Goal: Task Accomplishment & Management: Use online tool/utility

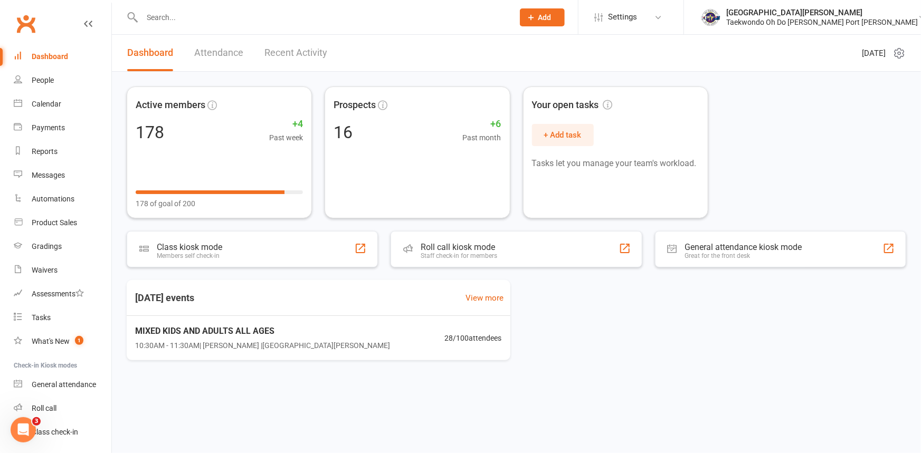
click at [172, 21] on input "text" at bounding box center [322, 17] width 367 height 15
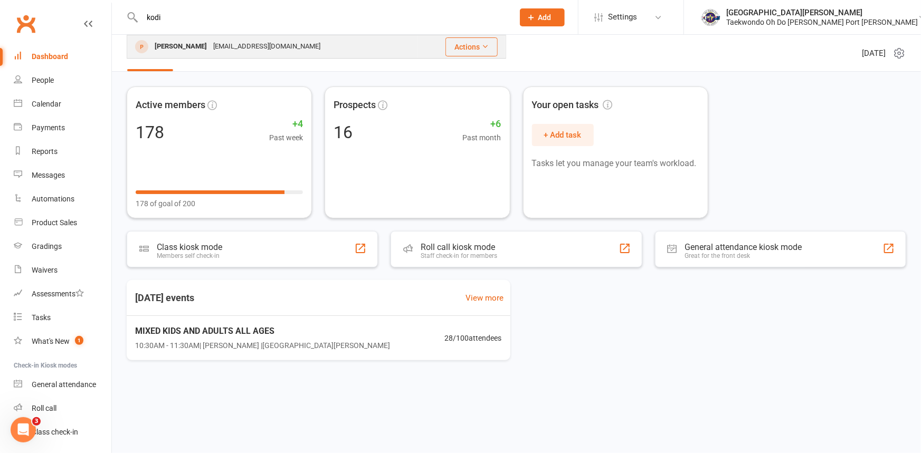
type input "kodi"
click at [201, 40] on div "[PERSON_NAME]" at bounding box center [180, 46] width 59 height 15
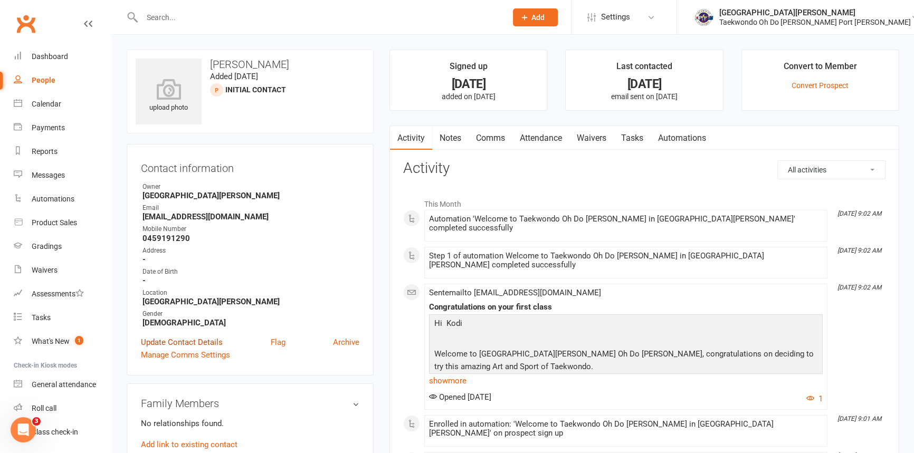
click at [199, 349] on link "Update Contact Details" at bounding box center [182, 342] width 82 height 13
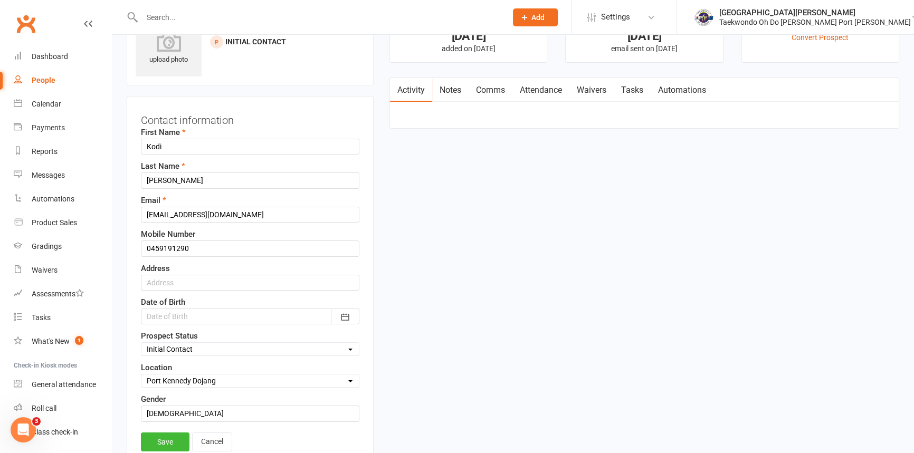
scroll to position [49, 0]
drag, startPoint x: 153, startPoint y: 431, endPoint x: 132, endPoint y: 431, distance: 21.1
click at [132, 431] on div "Contact information First Name [PERSON_NAME] Last Name [PERSON_NAME] Email [EMA…" at bounding box center [250, 282] width 247 height 375
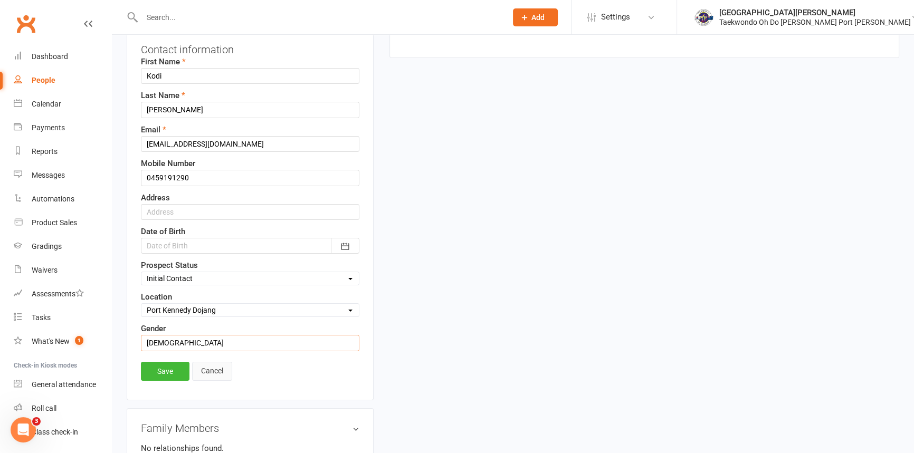
scroll to position [145, 0]
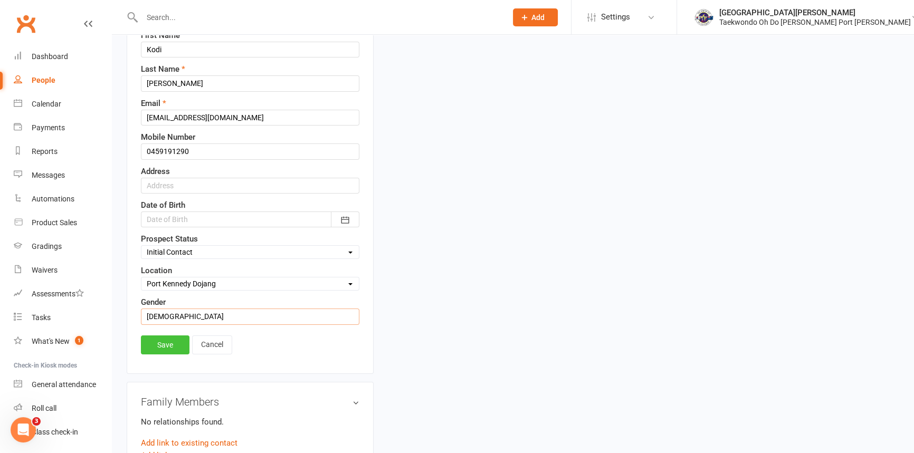
type input "[DEMOGRAPHIC_DATA]"
click at [162, 355] on link "Save" at bounding box center [165, 345] width 49 height 19
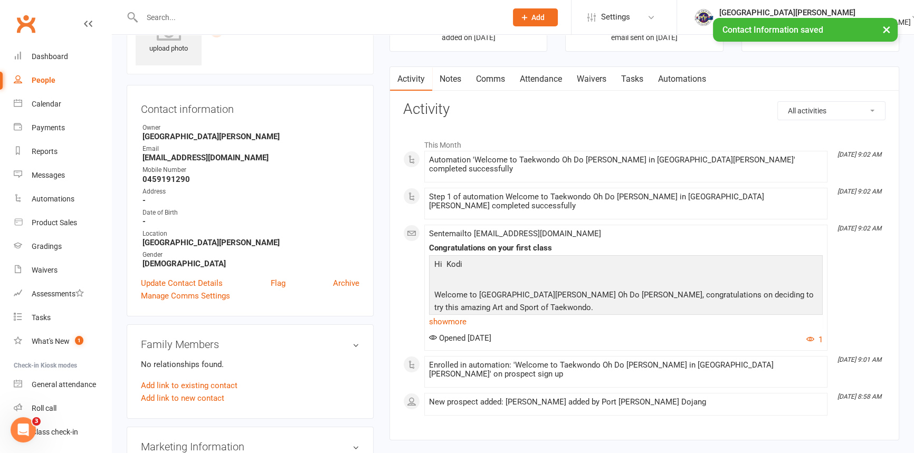
scroll to position [0, 0]
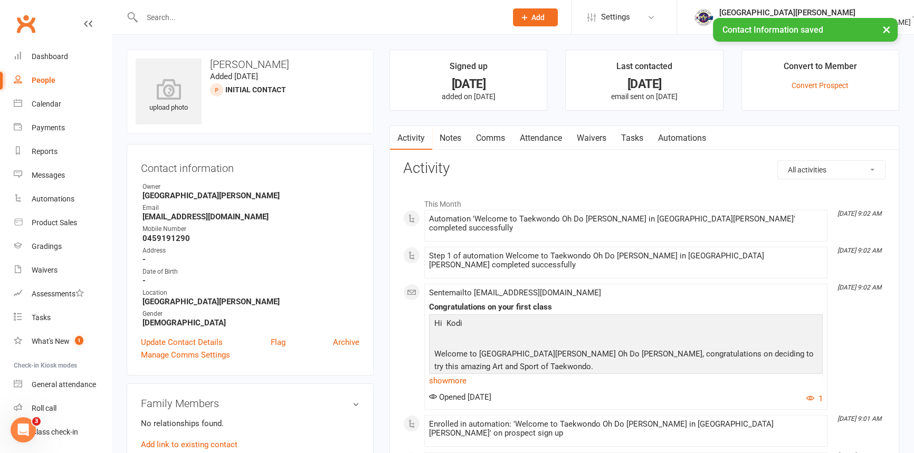
click at [161, 20] on ui-view "Prospect Member Non-attending contact Class / event Appointment Grading event T…" at bounding box center [457, 439] width 914 height 873
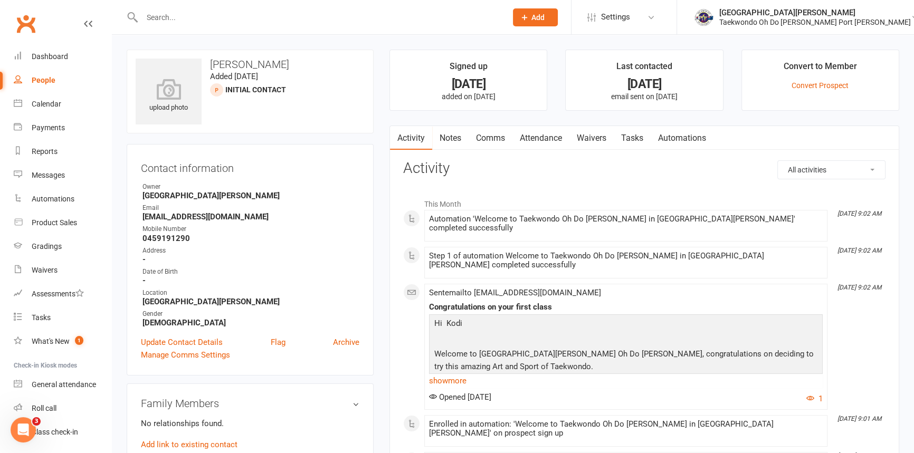
click at [162, 16] on input "text" at bounding box center [319, 17] width 360 height 15
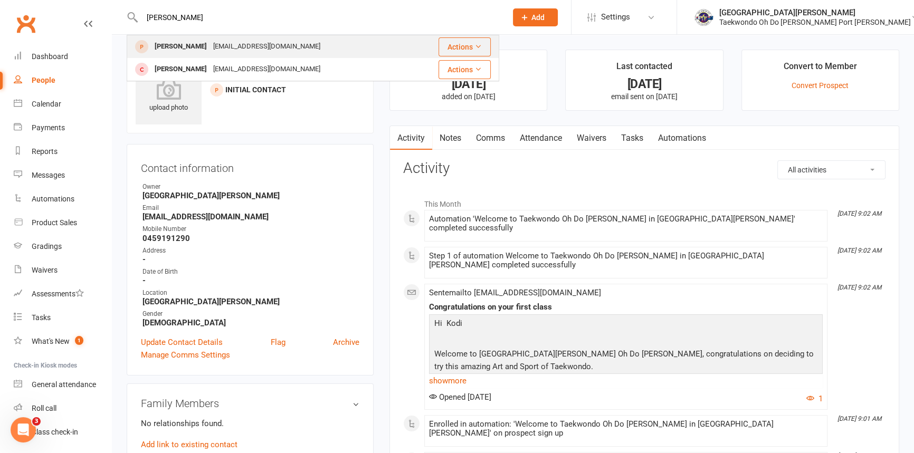
type input "[PERSON_NAME]"
click at [187, 49] on div "[PERSON_NAME]" at bounding box center [180, 46] width 59 height 15
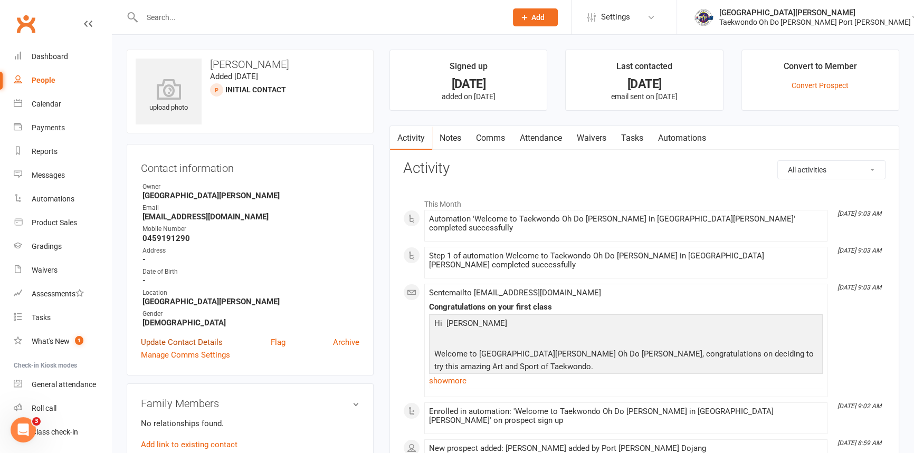
click at [207, 349] on link "Update Contact Details" at bounding box center [182, 342] width 82 height 13
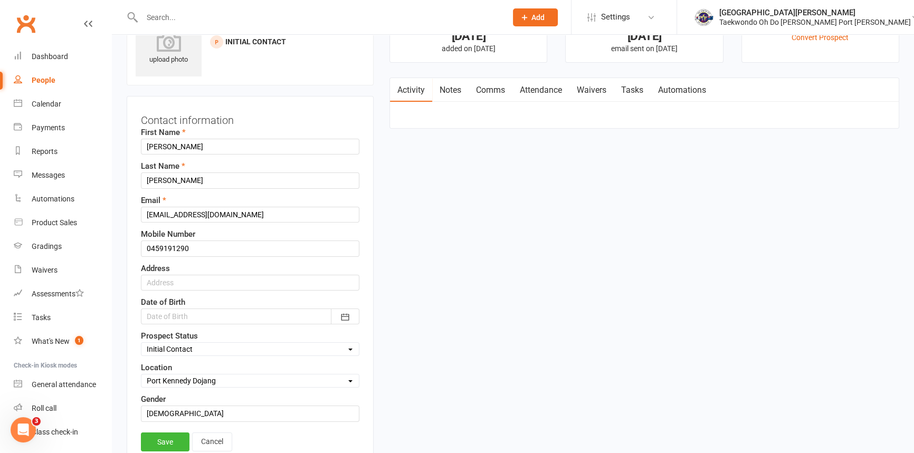
scroll to position [49, 0]
drag, startPoint x: 163, startPoint y: 433, endPoint x: 126, endPoint y: 433, distance: 36.9
click at [127, 433] on div "Contact information First Name [PERSON_NAME] Last Name [PERSON_NAME] Email [EMA…" at bounding box center [250, 282] width 247 height 375
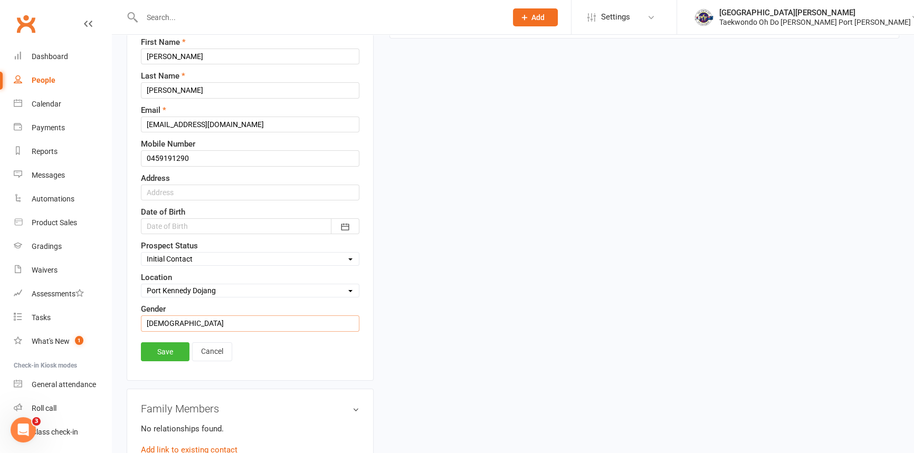
scroll to position [145, 0]
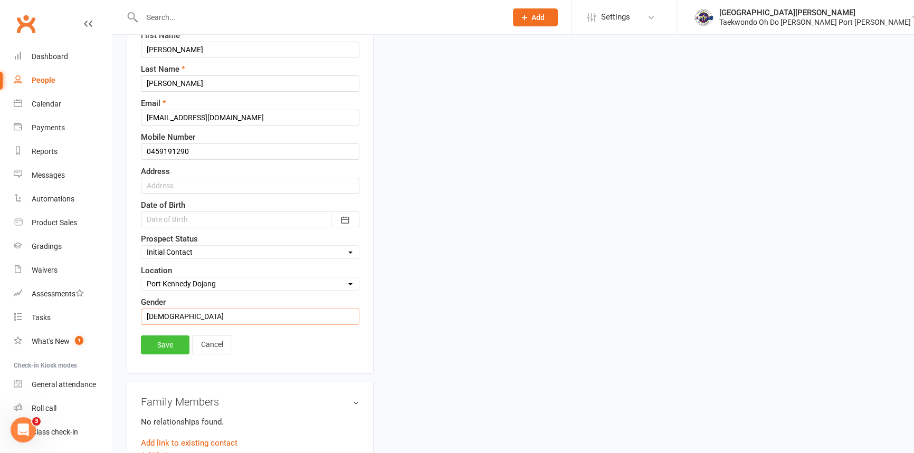
type input "[DEMOGRAPHIC_DATA]"
click at [162, 355] on link "Save" at bounding box center [165, 345] width 49 height 19
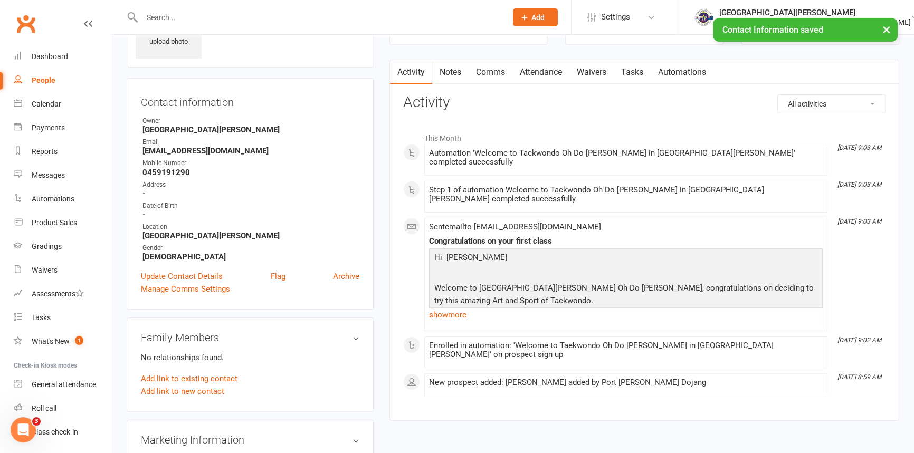
scroll to position [0, 0]
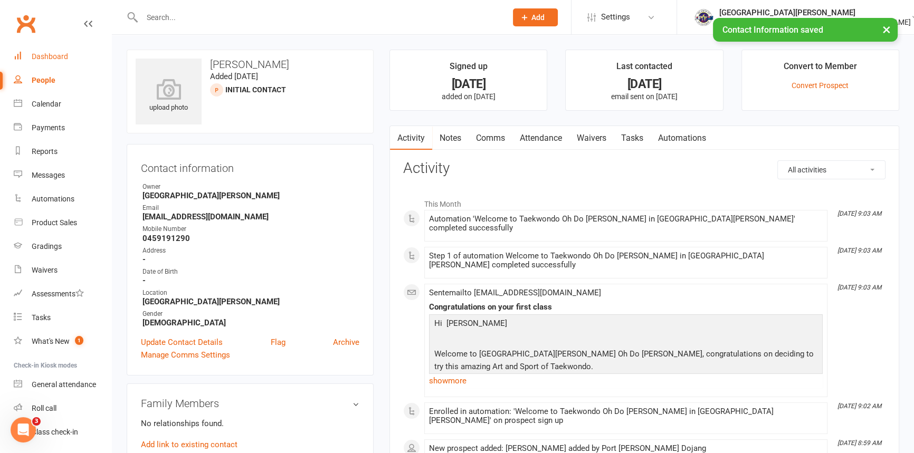
click at [60, 54] on div "Dashboard" at bounding box center [50, 56] width 36 height 8
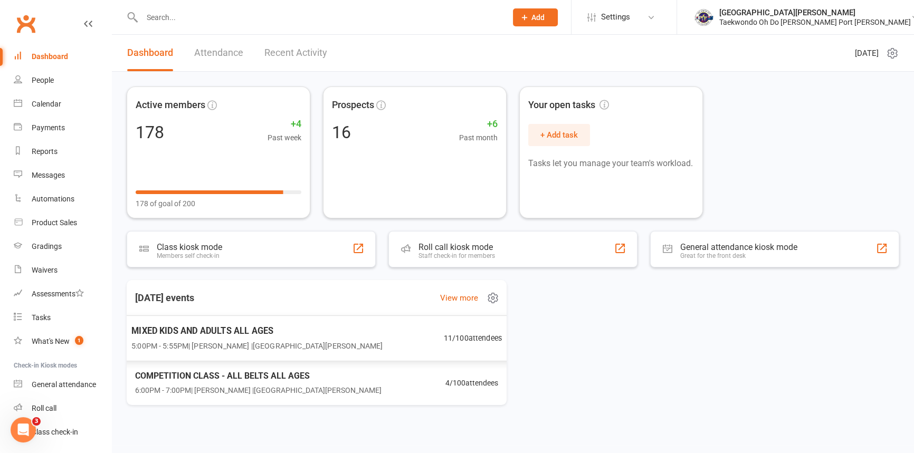
click at [260, 335] on span "MIXED KIDS AND ADULTS ALL AGES" at bounding box center [256, 331] width 251 height 14
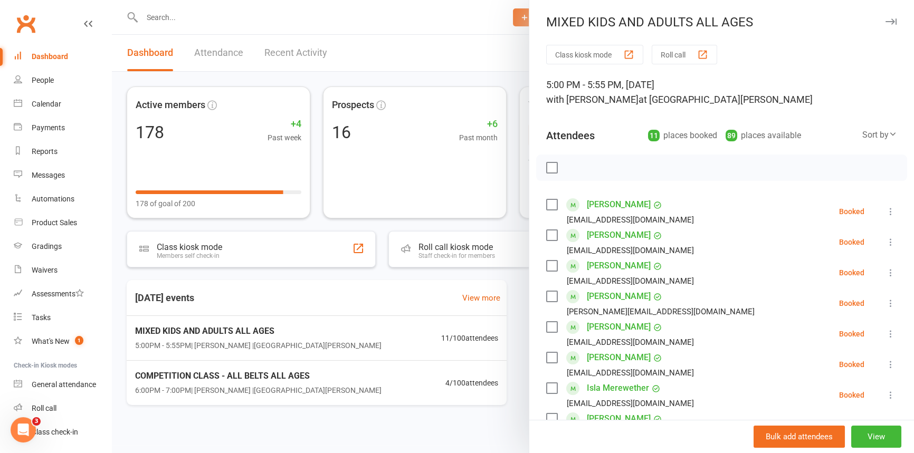
click at [187, 22] on div at bounding box center [513, 226] width 802 height 453
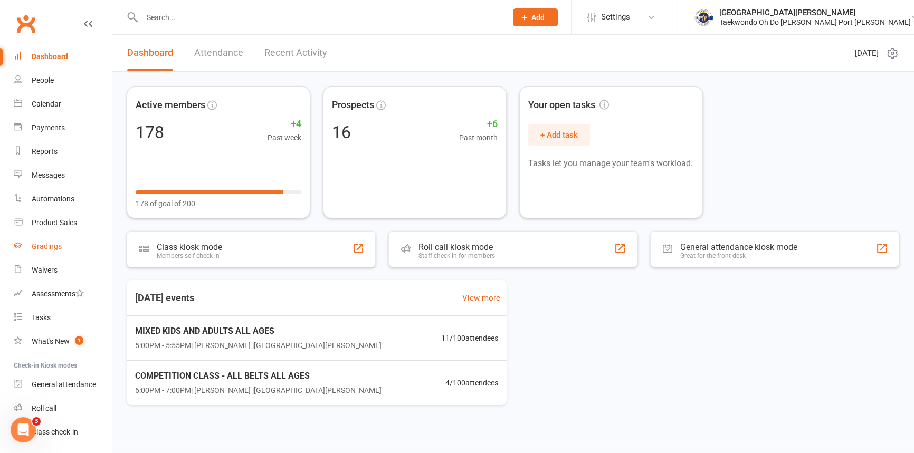
click at [56, 242] on div "Gradings" at bounding box center [47, 246] width 30 height 8
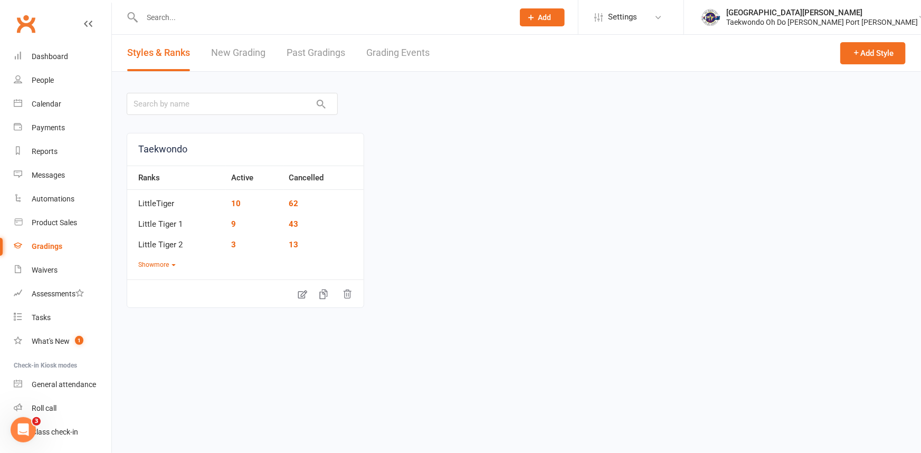
click at [248, 49] on link "New Grading" at bounding box center [238, 53] width 54 height 36
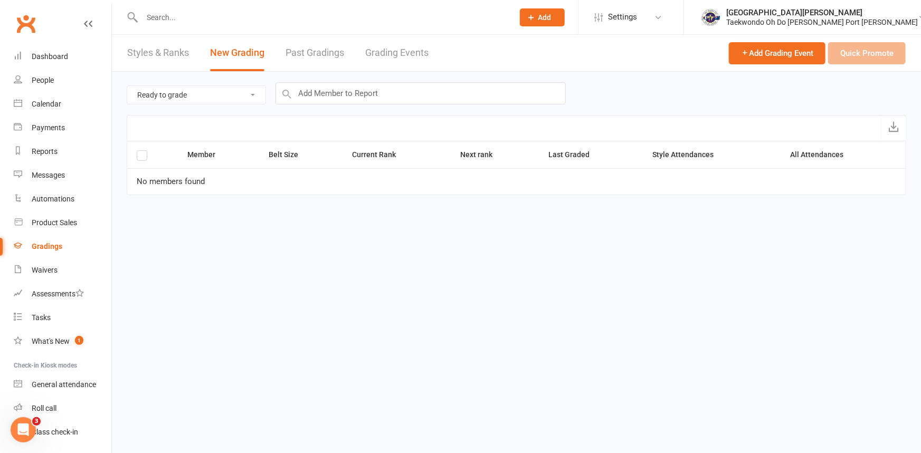
click at [321, 51] on link "Past Gradings" at bounding box center [315, 53] width 59 height 36
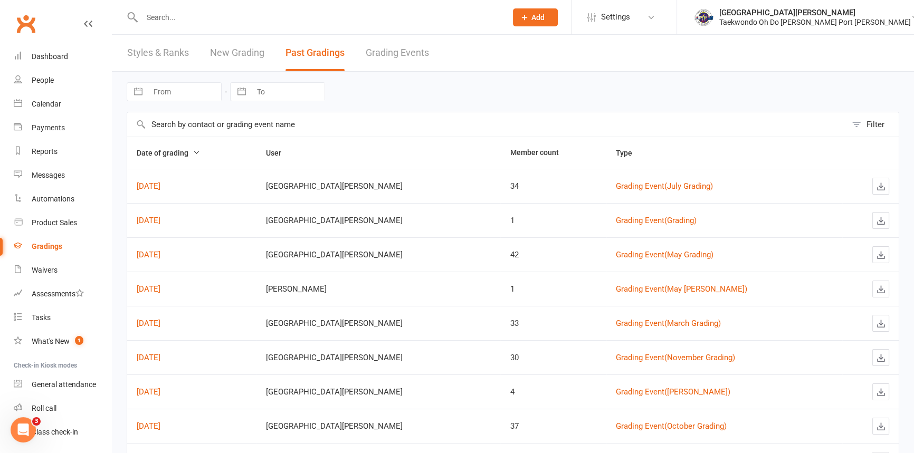
click at [388, 47] on link "Grading Events" at bounding box center [397, 53] width 63 height 36
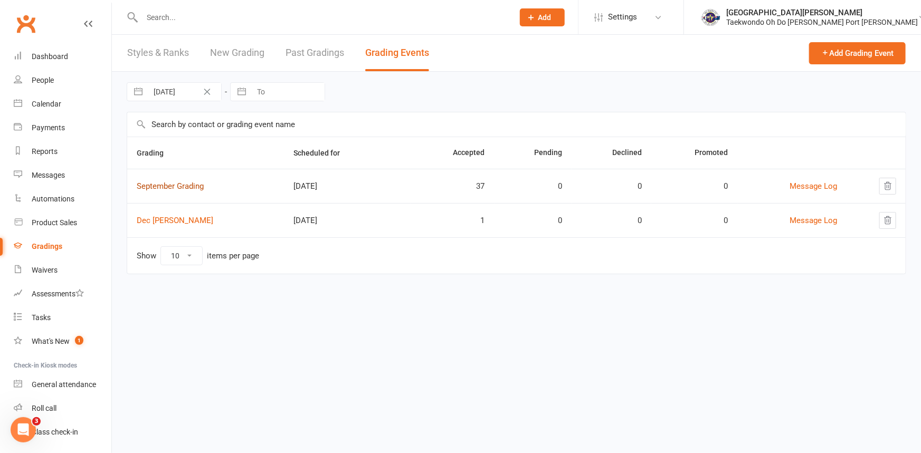
click at [185, 186] on link "September Grading" at bounding box center [170, 186] width 67 height 9
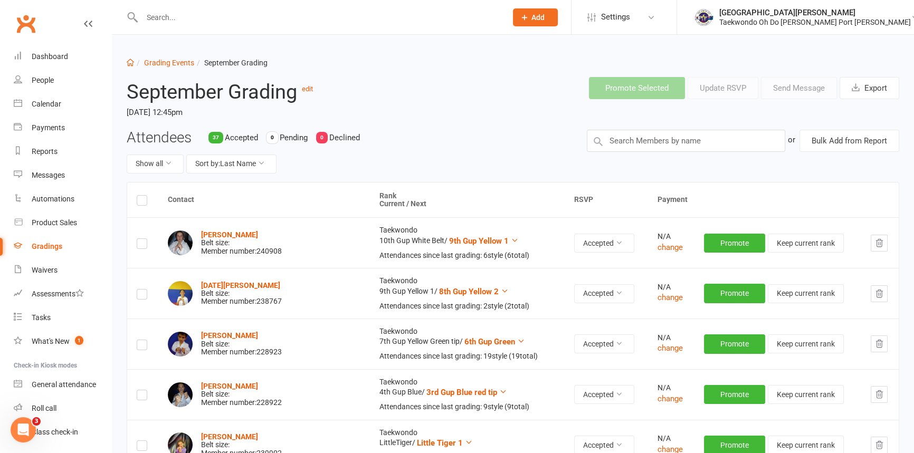
click at [142, 202] on label at bounding box center [142, 202] width 11 height 0
click at [142, 196] on input "checkbox" at bounding box center [142, 196] width 11 height 0
click at [140, 202] on label at bounding box center [142, 202] width 11 height 0
click at [140, 196] on input "checkbox" at bounding box center [142, 196] width 11 height 0
click at [630, 146] on input "text" at bounding box center [686, 141] width 199 height 22
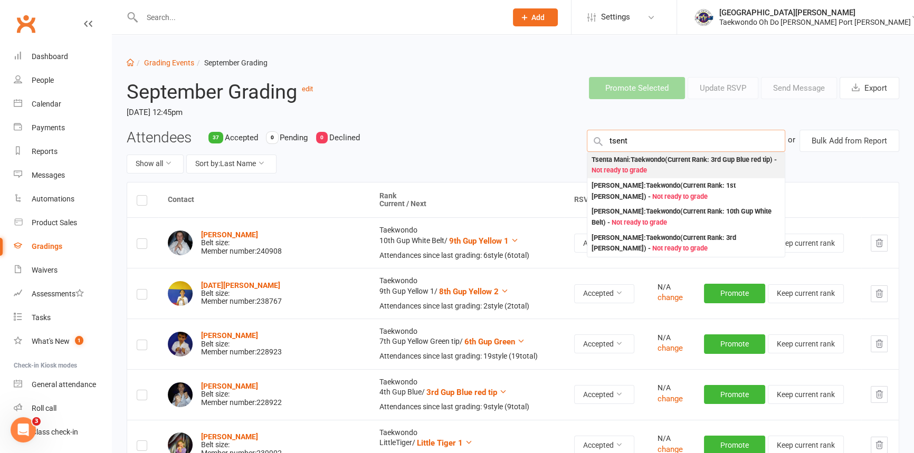
type input "tsent"
click at [635, 163] on div "Tsenta Mani : Taekwondo (Current Rank: 3rd Gup Blue red tip ) - Not ready to gr…" at bounding box center [686, 166] width 189 height 22
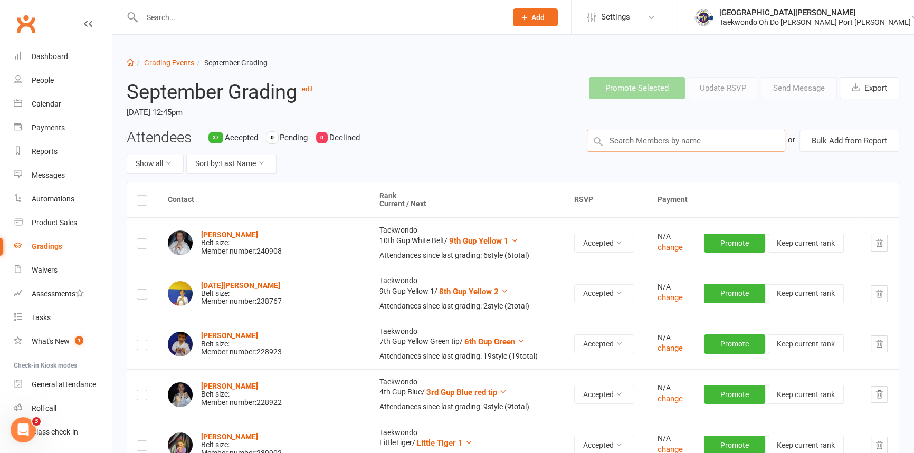
click at [629, 143] on input "text" at bounding box center [686, 141] width 199 height 22
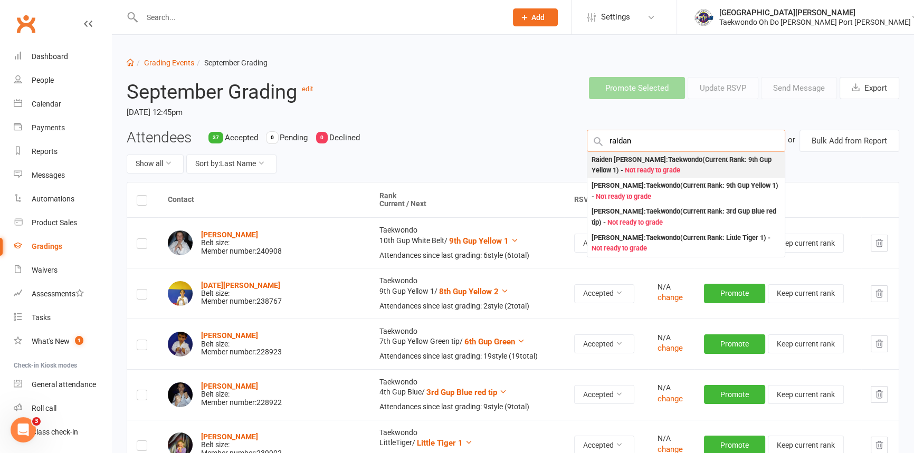
type input "raidan"
click at [627, 164] on div "[PERSON_NAME] : Taekwondo (Current Rank: 9th Gup Yellow 1 ) - Not ready to grade" at bounding box center [686, 166] width 189 height 22
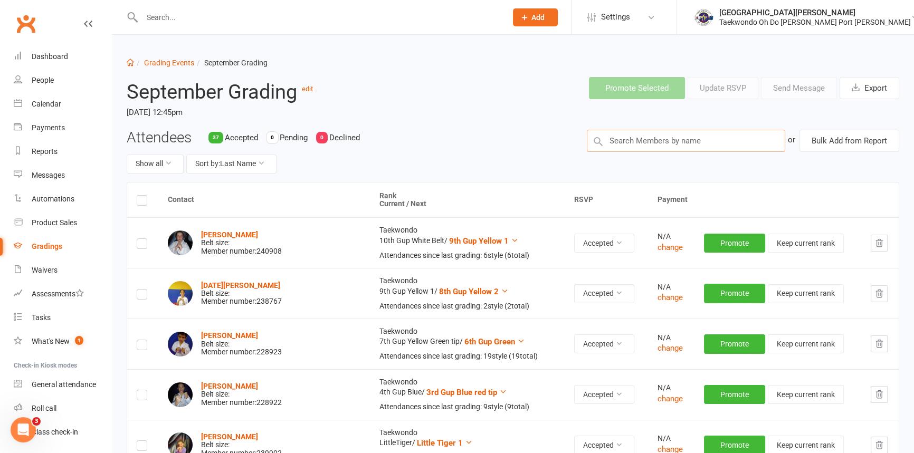
click at [632, 145] on input "text" at bounding box center [686, 141] width 199 height 22
type input "milian"
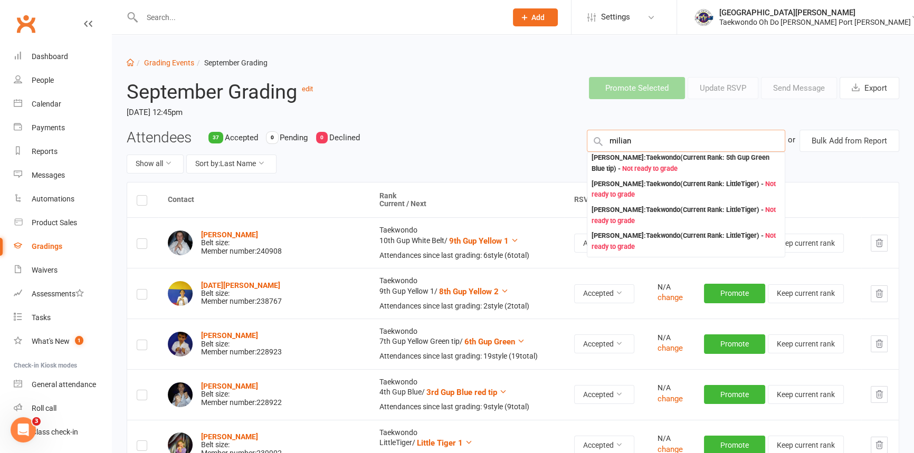
scroll to position [240, 0]
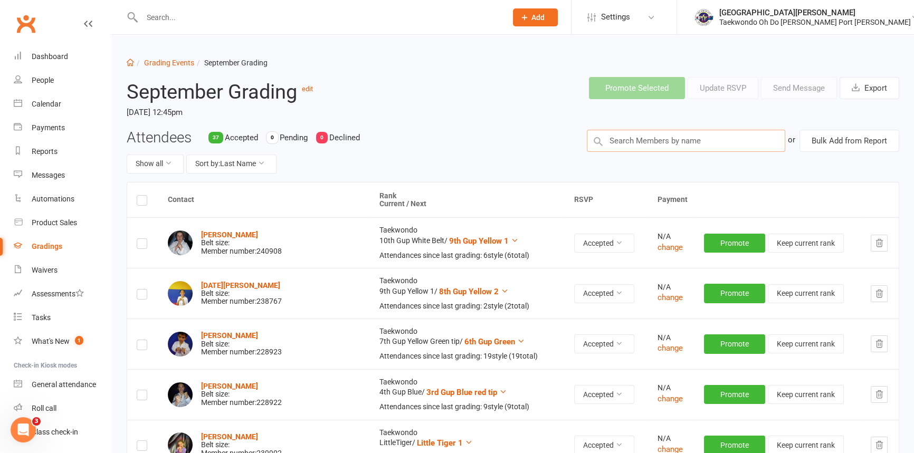
drag, startPoint x: 638, startPoint y: 144, endPoint x: 585, endPoint y: 148, distance: 53.5
click at [585, 148] on div "or Bulk Add from Report" at bounding box center [743, 141] width 329 height 22
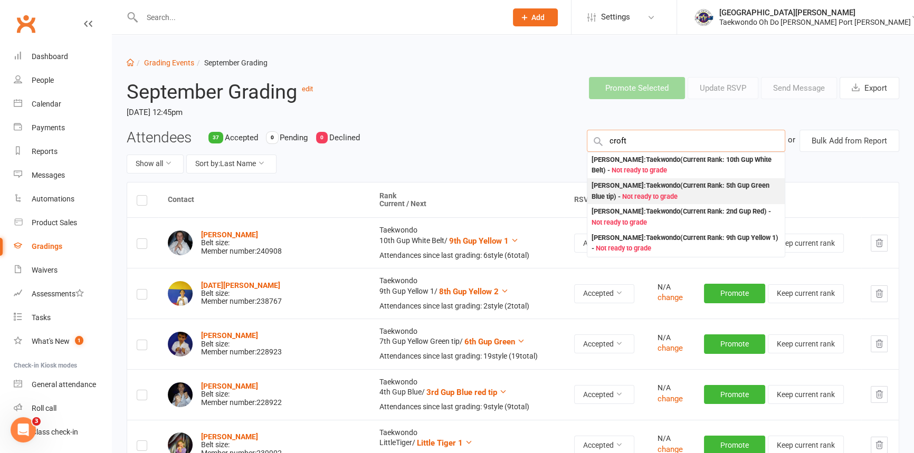
scroll to position [47, 0]
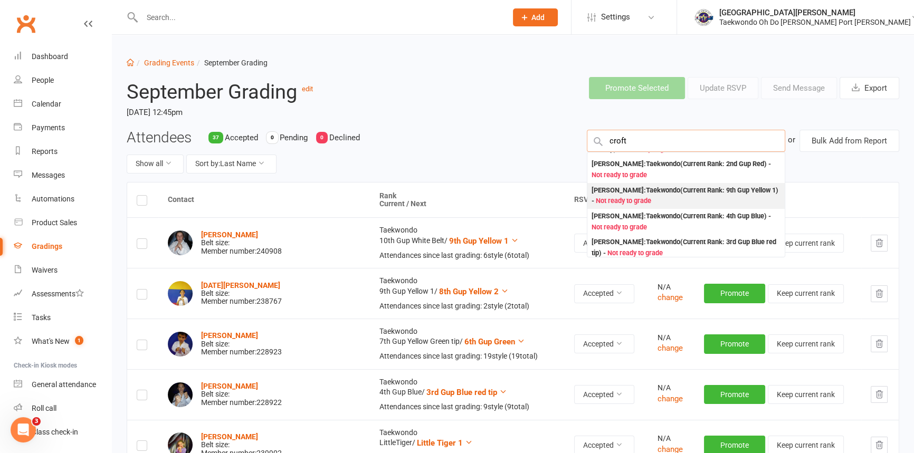
type input "croft"
click at [623, 207] on div "[PERSON_NAME] : Taekwondo (Current Rank: 9th Gup Yellow 1 ) - Not ready to grade" at bounding box center [686, 196] width 189 height 22
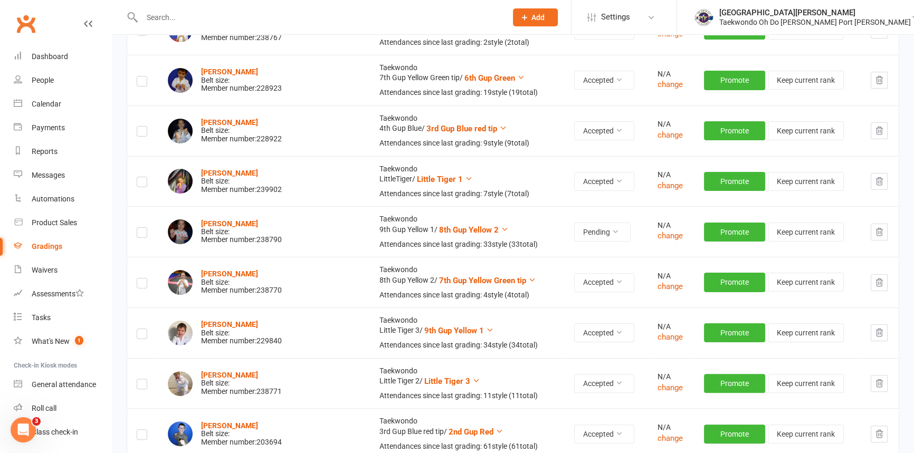
scroll to position [336, 0]
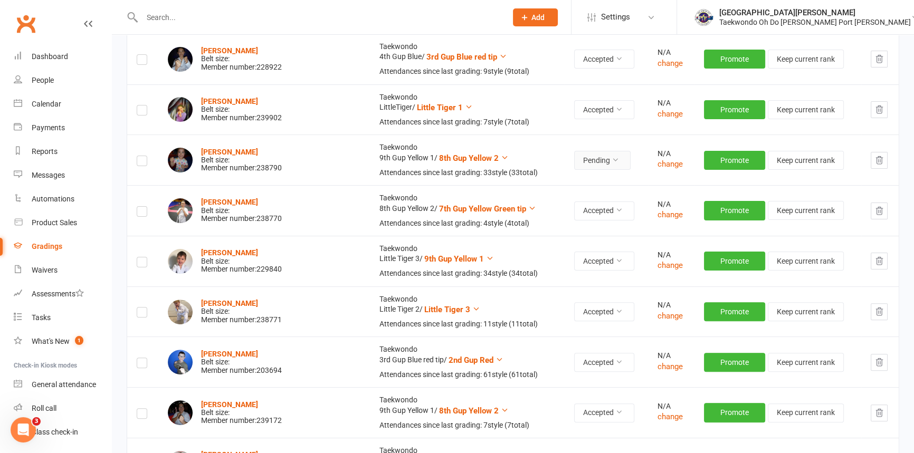
click at [612, 164] on icon at bounding box center [615, 159] width 7 height 7
click at [563, 206] on link "Accepted" at bounding box center [553, 207] width 104 height 21
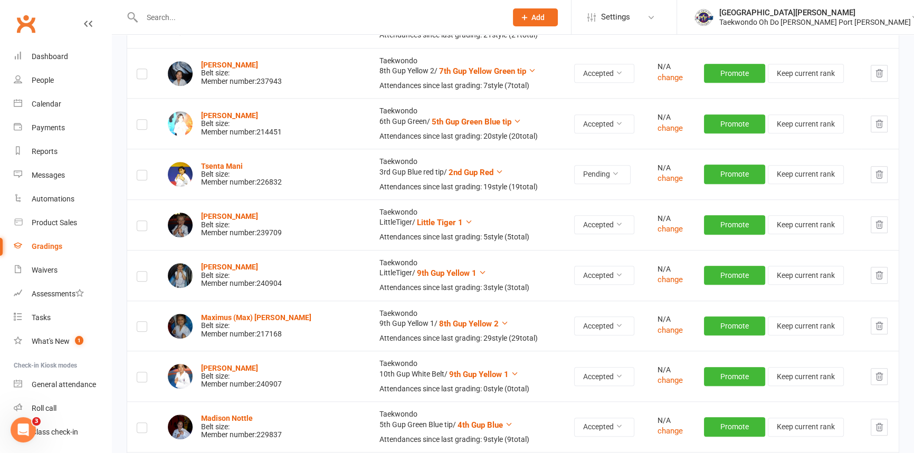
scroll to position [1055, 0]
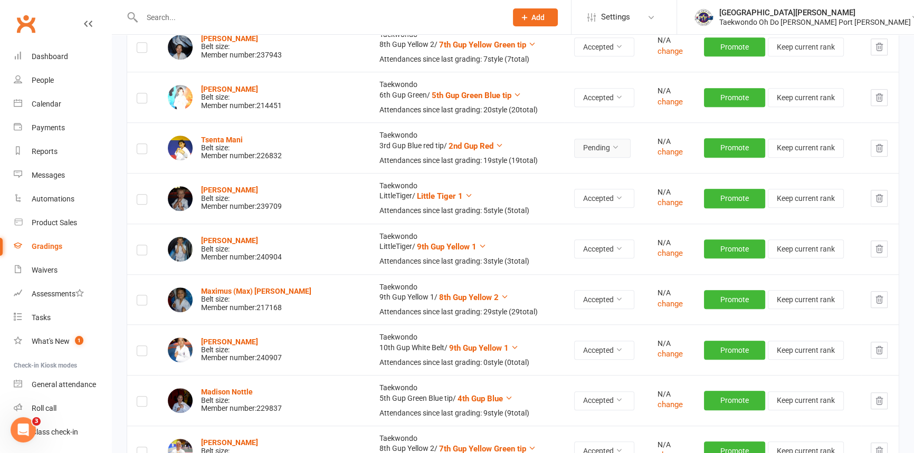
click at [612, 151] on icon at bounding box center [615, 147] width 7 height 7
click at [575, 233] on link "Accepted" at bounding box center [553, 238] width 104 height 21
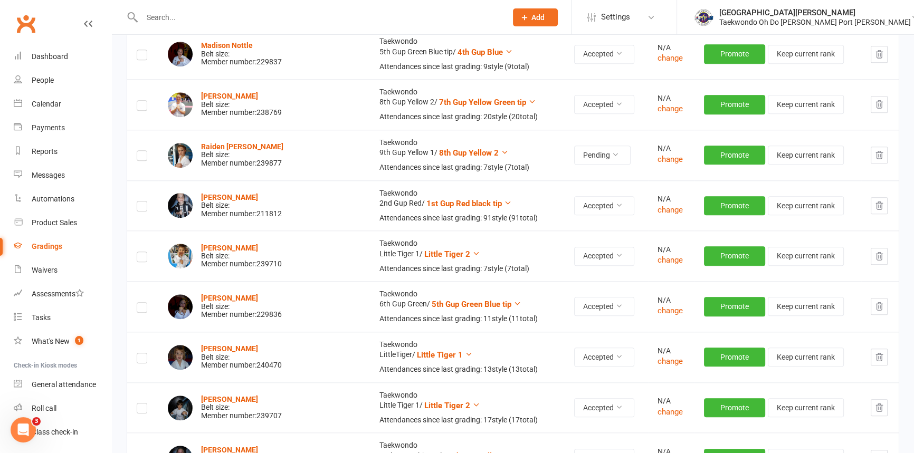
scroll to position [1439, 0]
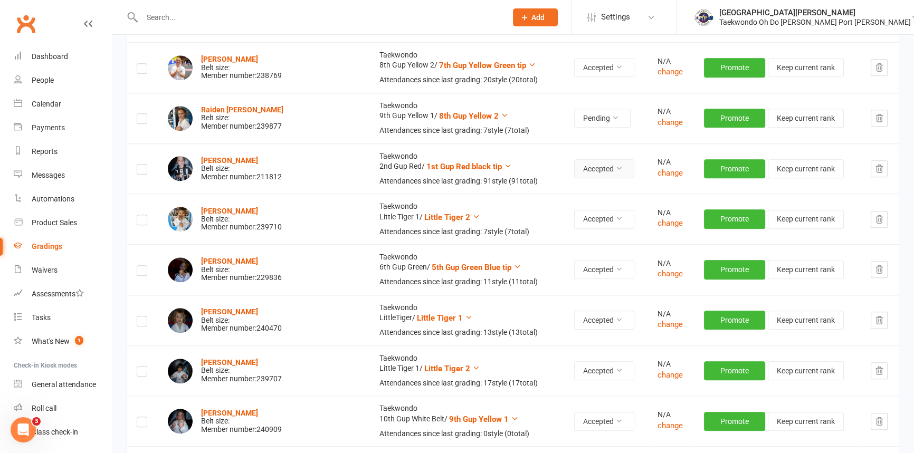
click at [615, 172] on icon at bounding box center [618, 168] width 7 height 7
click at [519, 194] on td "Taekwondo 2nd Gup Red / 1st Gup Red black tip Attendances since last grading: 9…" at bounding box center [467, 169] width 195 height 51
click at [612, 121] on icon at bounding box center [615, 117] width 7 height 7
click at [567, 222] on link "Accepted" at bounding box center [553, 230] width 104 height 21
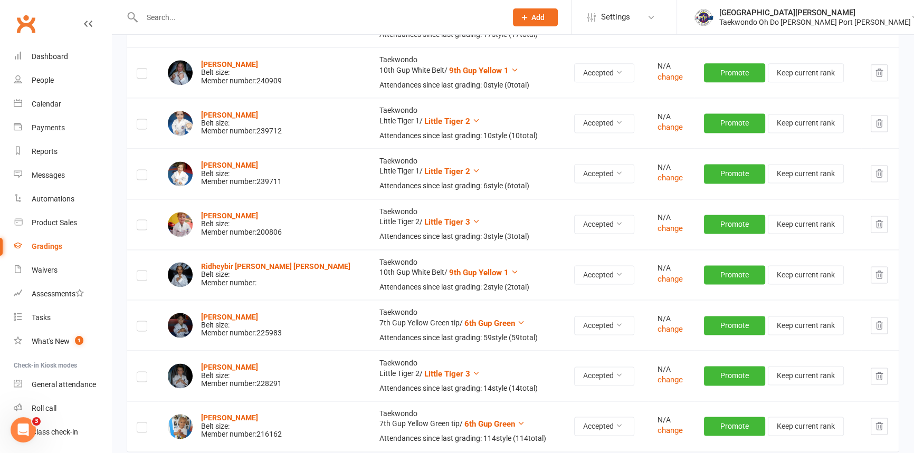
scroll to position [1774, 0]
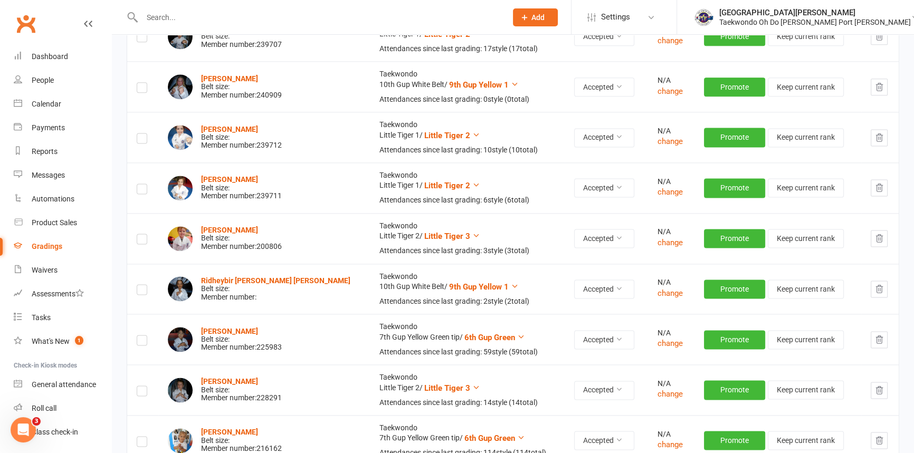
drag, startPoint x: 144, startPoint y: 248, endPoint x: 147, endPoint y: 278, distance: 30.3
click at [144, 140] on label at bounding box center [142, 140] width 11 height 0
click at [144, 134] on input "checkbox" at bounding box center [142, 134] width 11 height 0
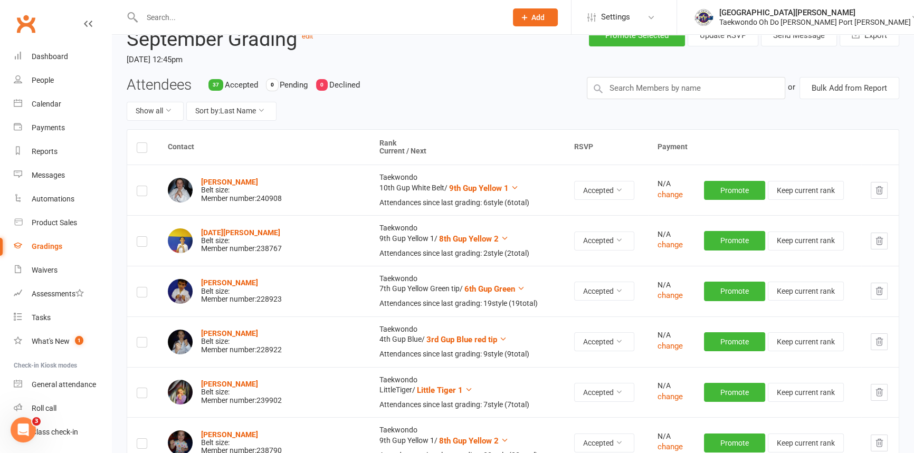
scroll to position [0, 0]
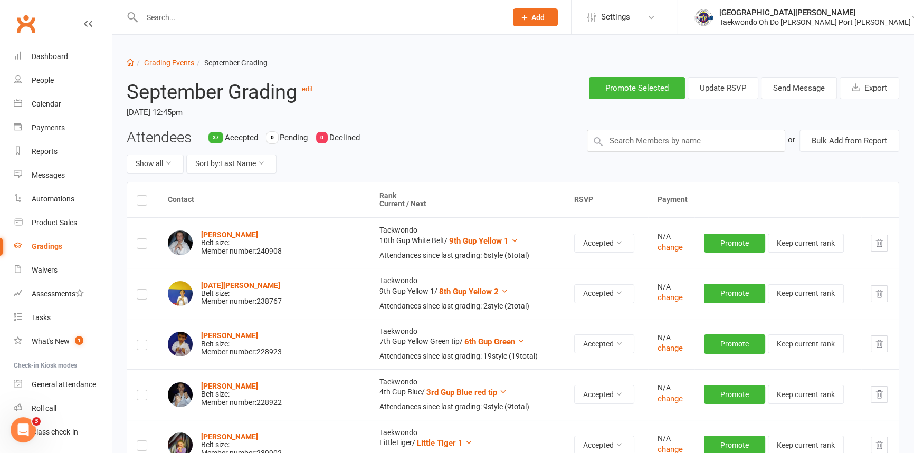
click at [140, 202] on label at bounding box center [142, 202] width 11 height 0
click at [140, 196] on input "checkbox" at bounding box center [142, 196] width 11 height 0
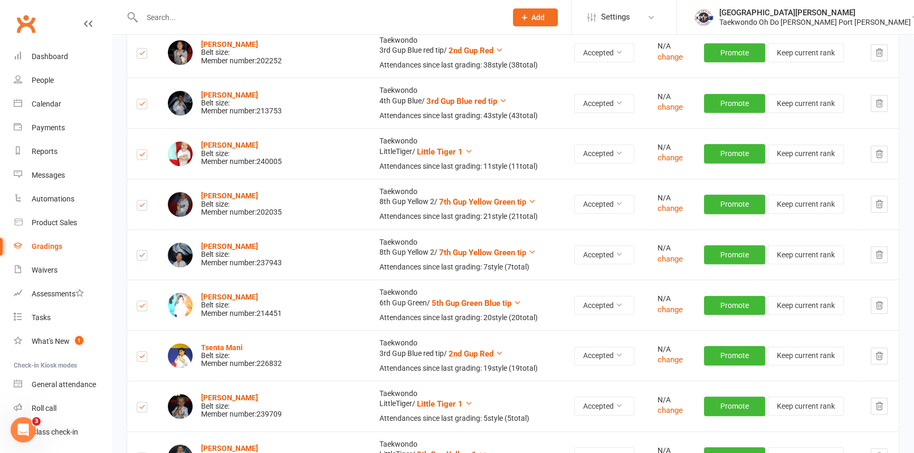
scroll to position [863, 0]
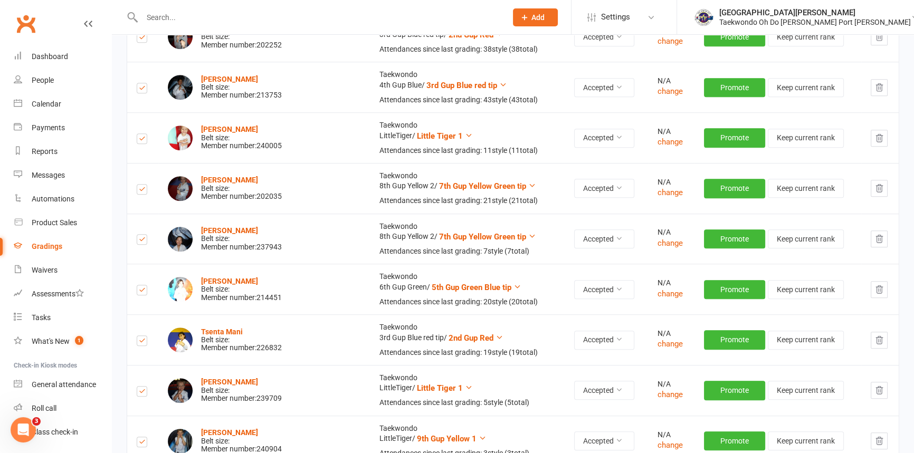
click at [146, 191] on label at bounding box center [142, 191] width 11 height 0
click at [146, 185] on input "checkbox" at bounding box center [142, 185] width 11 height 0
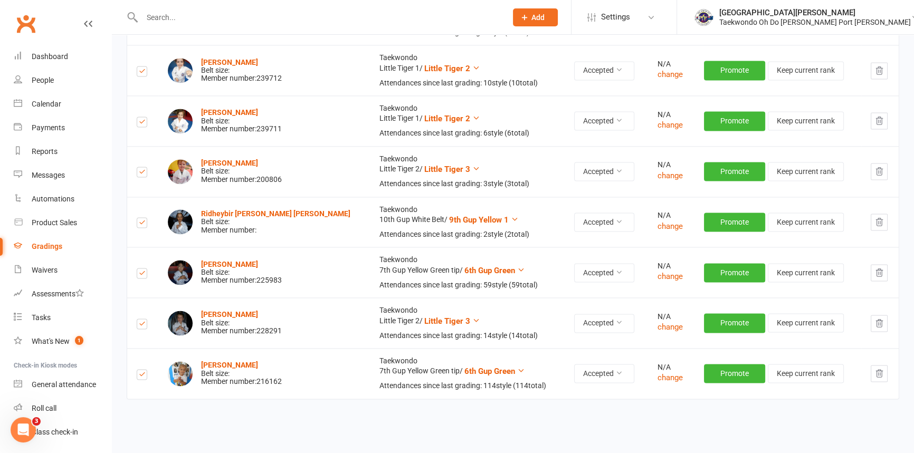
scroll to position [1871, 0]
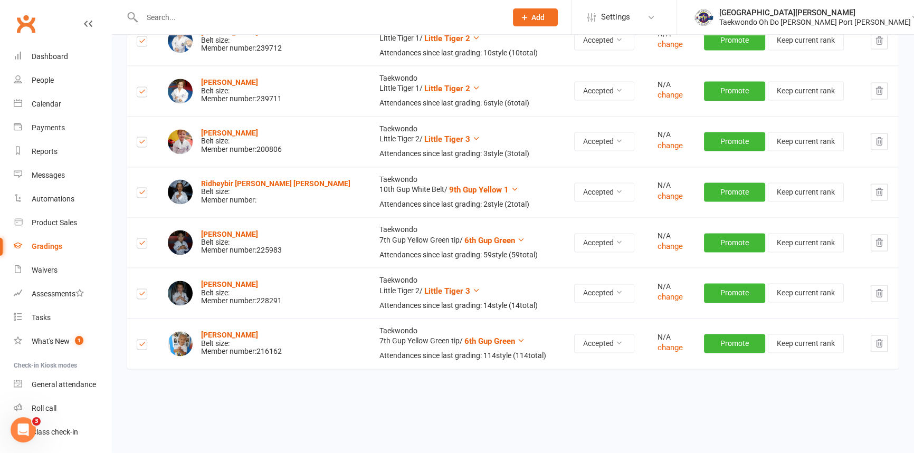
drag, startPoint x: 141, startPoint y: 146, endPoint x: 145, endPoint y: 170, distance: 24.6
click at [141, 43] on label at bounding box center [142, 43] width 11 height 0
click at [141, 36] on input "checkbox" at bounding box center [142, 36] width 11 height 0
click at [143, 93] on label at bounding box center [142, 93] width 11 height 0
click at [143, 87] on input "checkbox" at bounding box center [142, 87] width 11 height 0
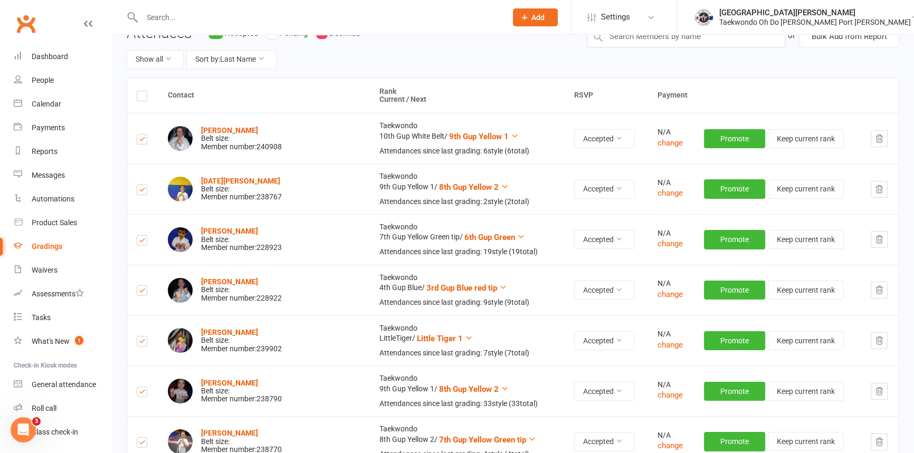
scroll to position [0, 0]
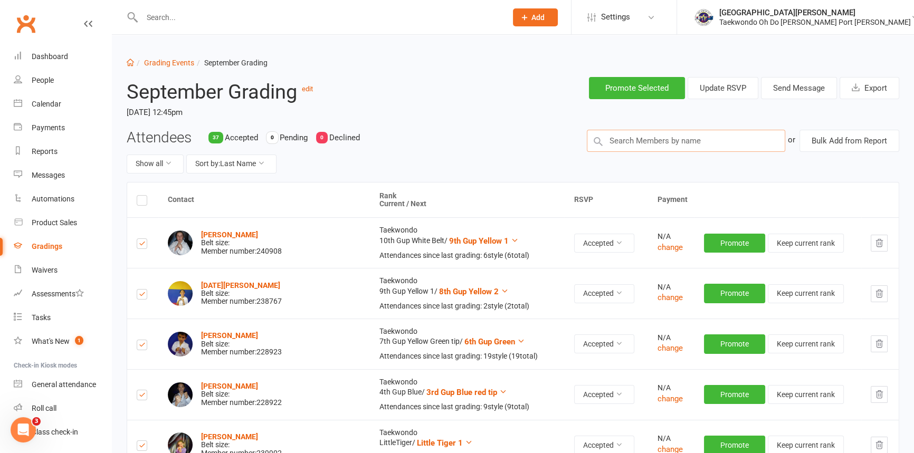
click at [617, 147] on input "text" at bounding box center [686, 141] width 199 height 22
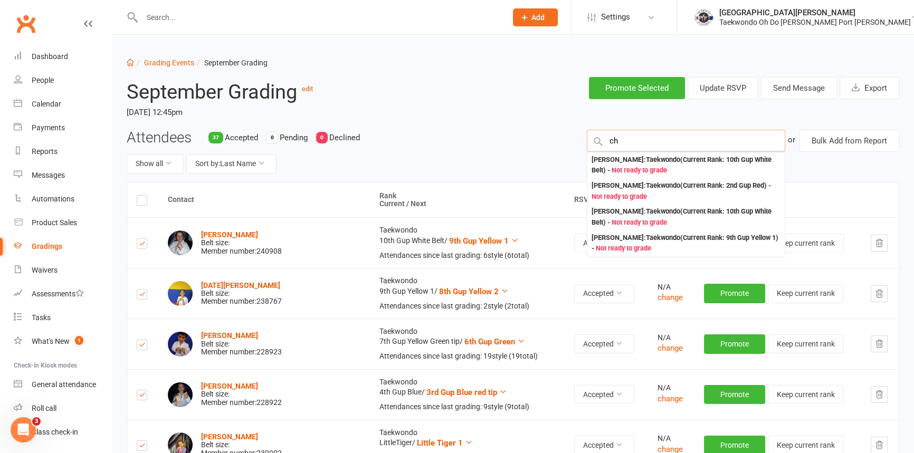
type input "c"
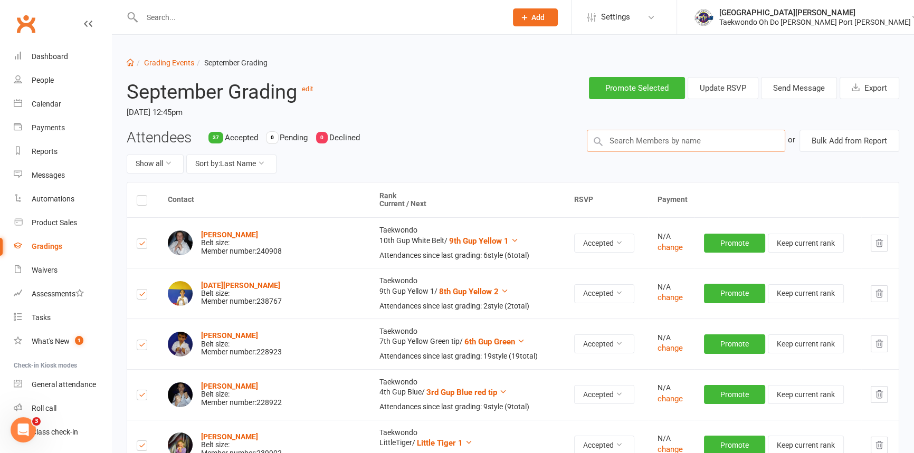
click at [622, 148] on input "text" at bounding box center [686, 141] width 199 height 22
type input "[PERSON_NAME]"
drag, startPoint x: 649, startPoint y: 141, endPoint x: 583, endPoint y: 148, distance: 66.8
click at [583, 148] on div "or Bulk Add from Report" at bounding box center [743, 141] width 329 height 22
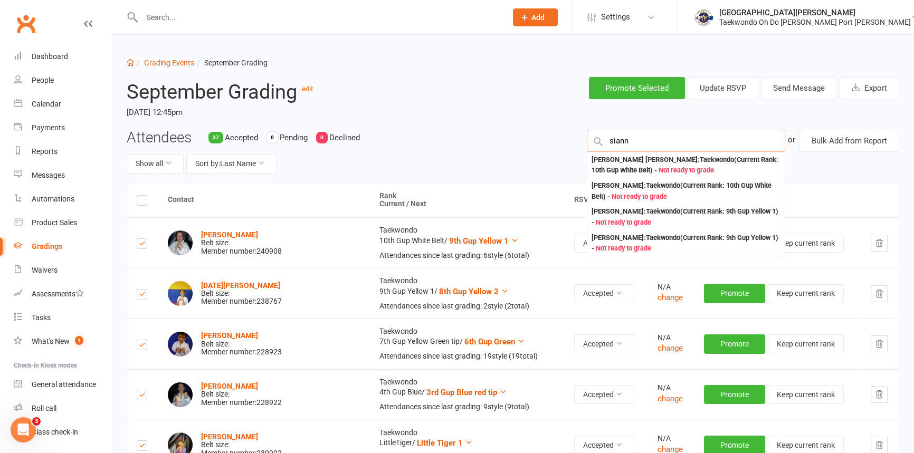
type input "sianna"
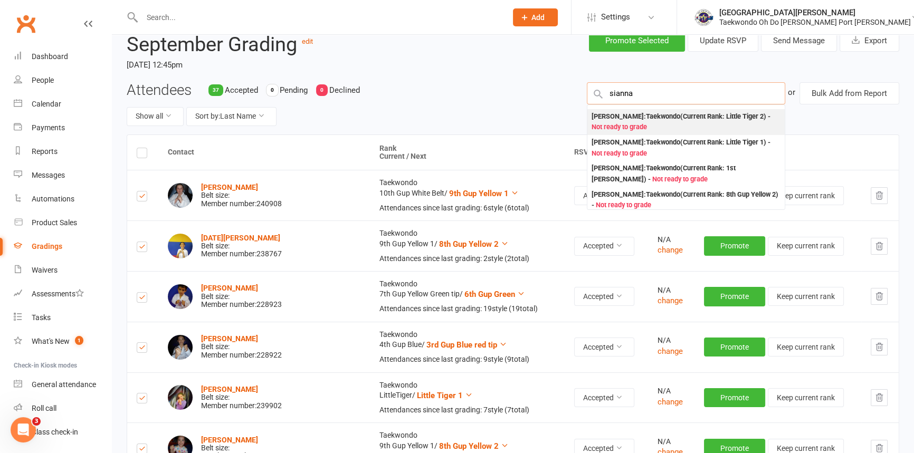
scroll to position [144, 0]
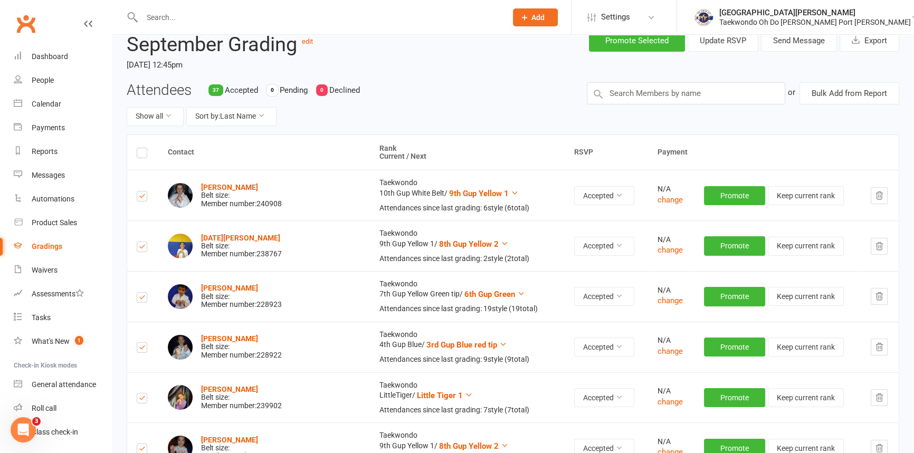
click at [516, 96] on div "Attendees 37 Accepted 0 Pending 0 Declined Show all Sort by: Last Name" at bounding box center [349, 108] width 460 height 52
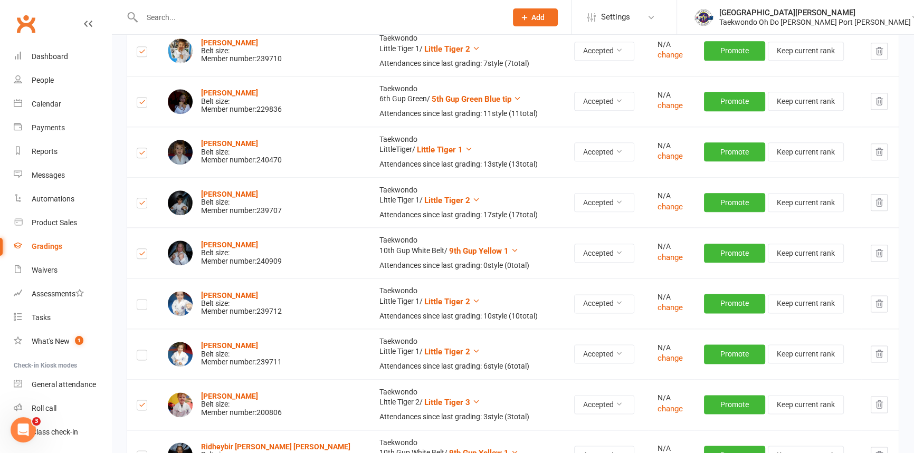
scroll to position [1631, 0]
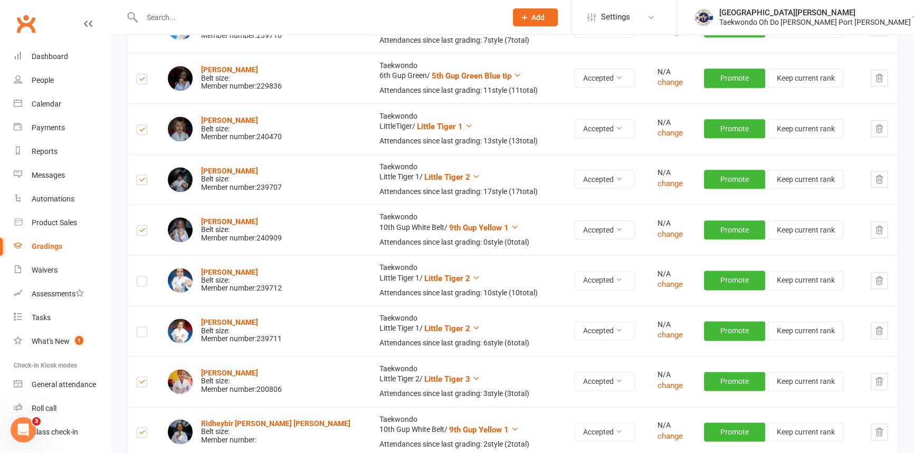
drag, startPoint x: 144, startPoint y: 335, endPoint x: 156, endPoint y: 333, distance: 12.2
click at [145, 232] on label at bounding box center [142, 232] width 11 height 0
click at [145, 226] on input "checkbox" at bounding box center [142, 226] width 11 height 0
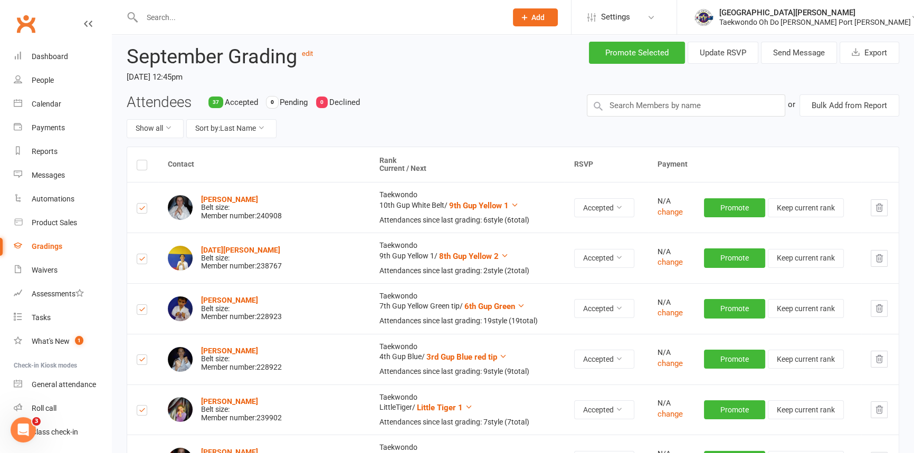
scroll to position [0, 0]
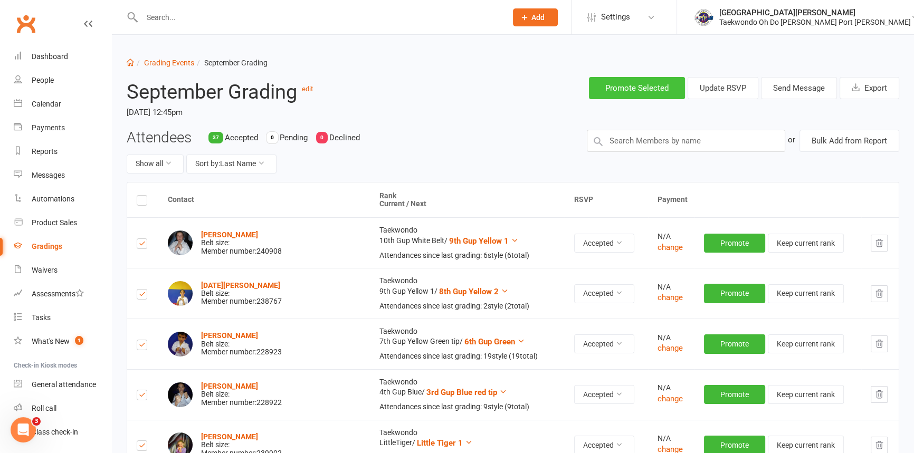
click at [628, 82] on button "Promote Selected" at bounding box center [637, 88] width 96 height 22
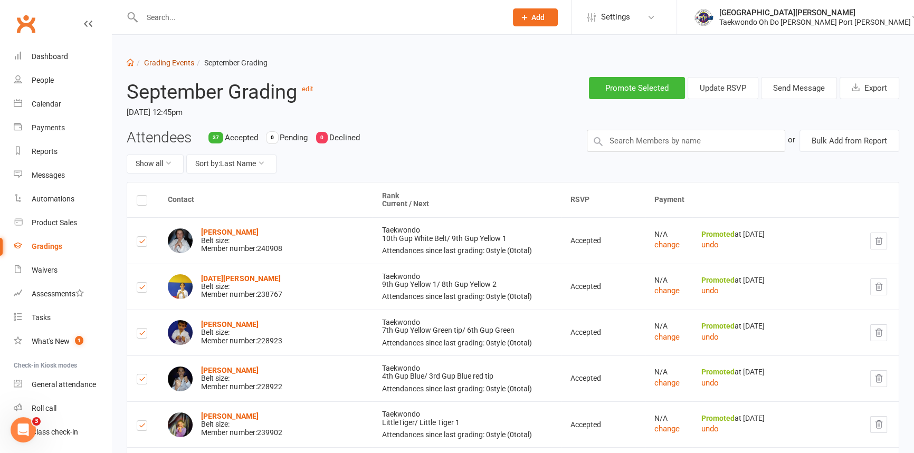
click at [179, 59] on link "Grading Events" at bounding box center [169, 63] width 50 height 8
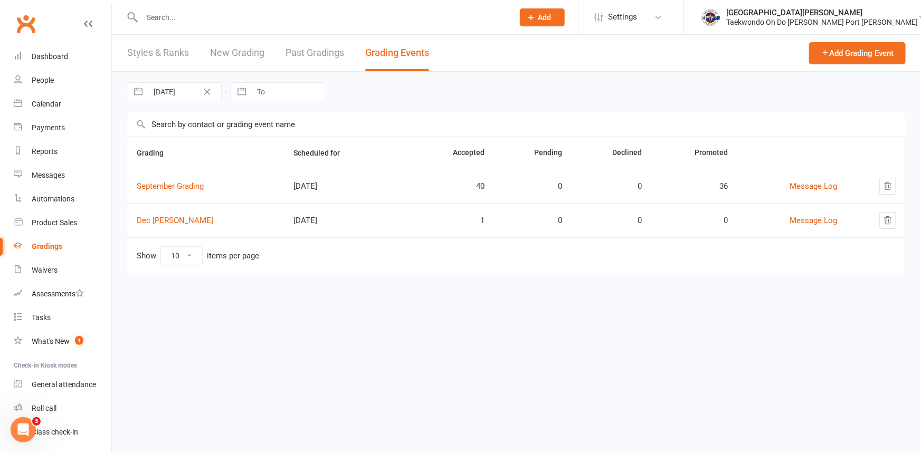
click at [233, 49] on link "New Grading" at bounding box center [237, 53] width 54 height 36
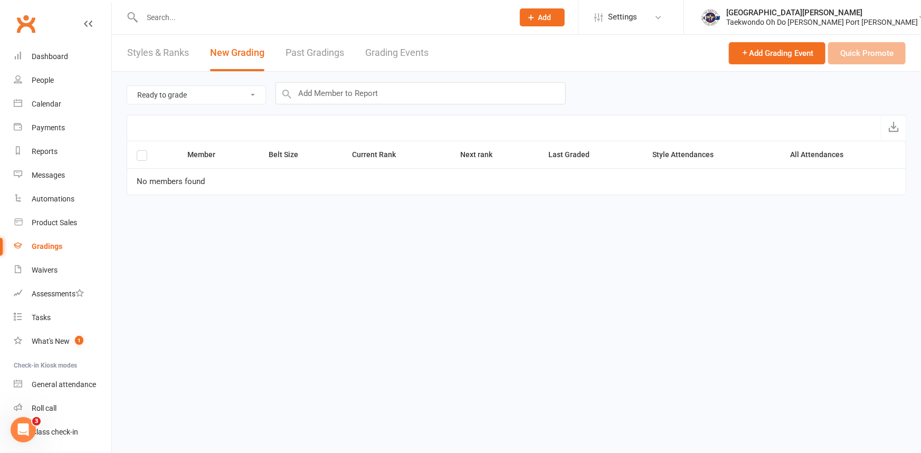
click at [536, 20] on icon at bounding box center [531, 17] width 9 height 9
click at [457, 111] on div "Ready to grade All members enrolled in a style Active members enrolled in a sty…" at bounding box center [516, 93] width 779 height 43
click at [741, 53] on span "Add Grading Event" at bounding box center [777, 53] width 72 height 9
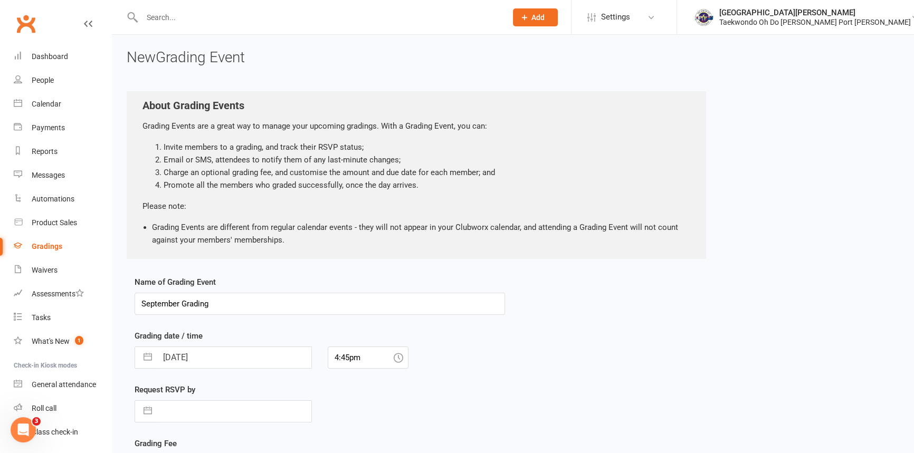
click at [184, 312] on input "September Grading" at bounding box center [320, 304] width 370 height 22
type input "September [PERSON_NAME]"
click at [143, 365] on button "button" at bounding box center [147, 357] width 19 height 21
select select "7"
select select "2025"
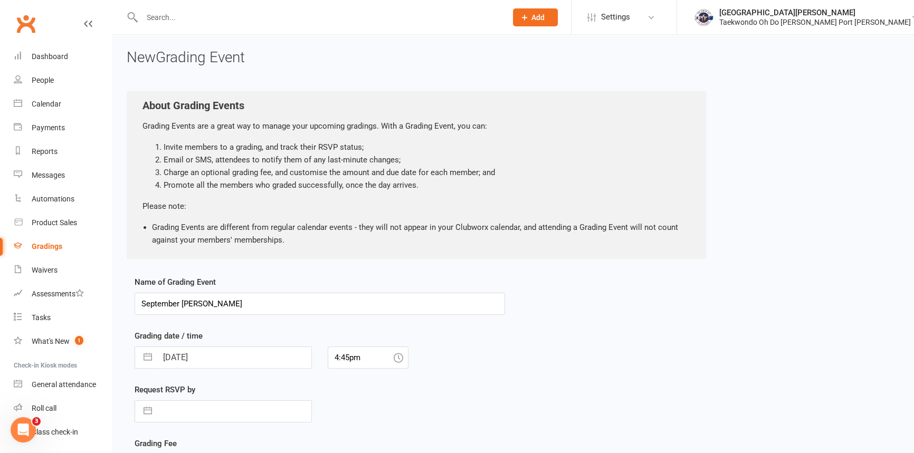
select select "8"
select select "2025"
select select "9"
select select "2025"
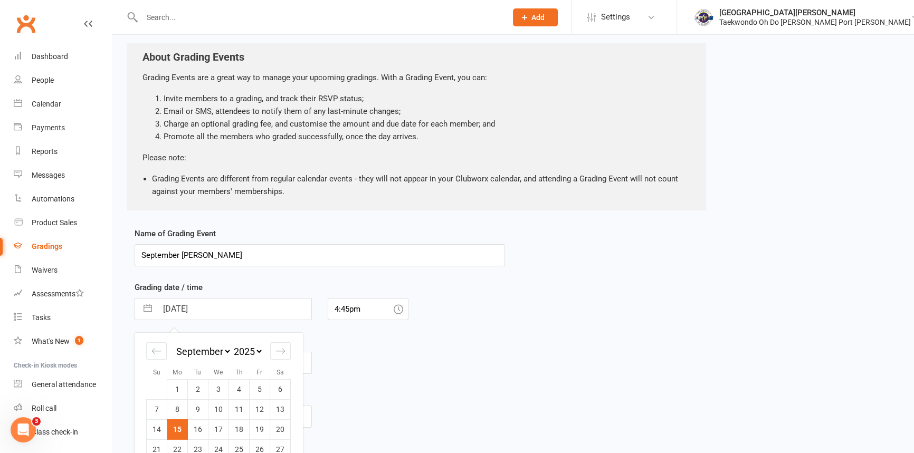
scroll to position [96, 0]
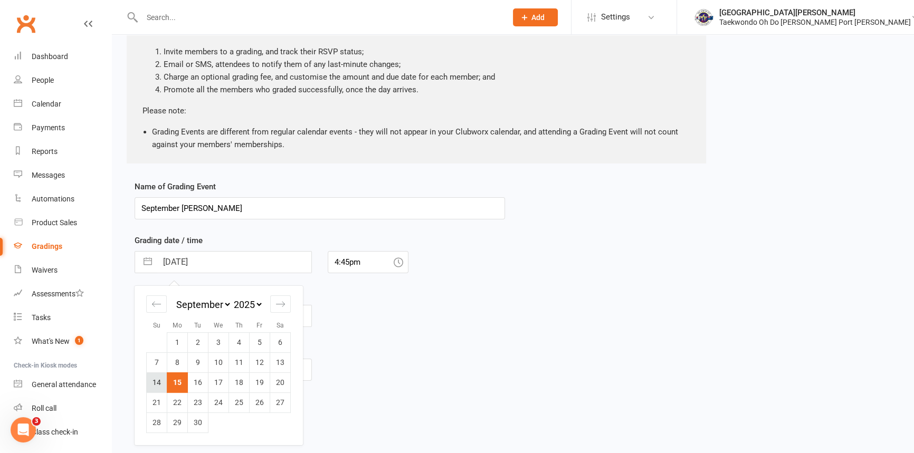
click at [159, 389] on td "14" at bounding box center [157, 383] width 21 height 20
type input "[DATE]"
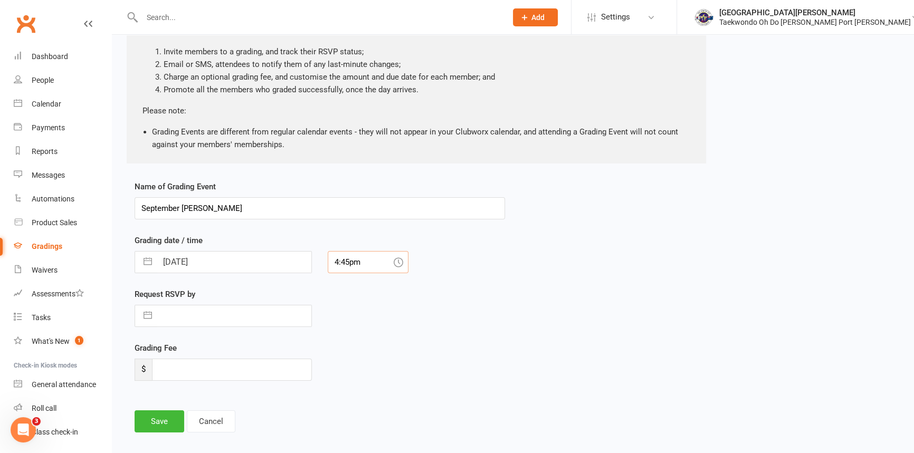
click at [365, 270] on input "4:45pm" at bounding box center [368, 262] width 81 height 22
click at [362, 297] on div "11:00am" at bounding box center [368, 288] width 80 height 17
type input "11:00am"
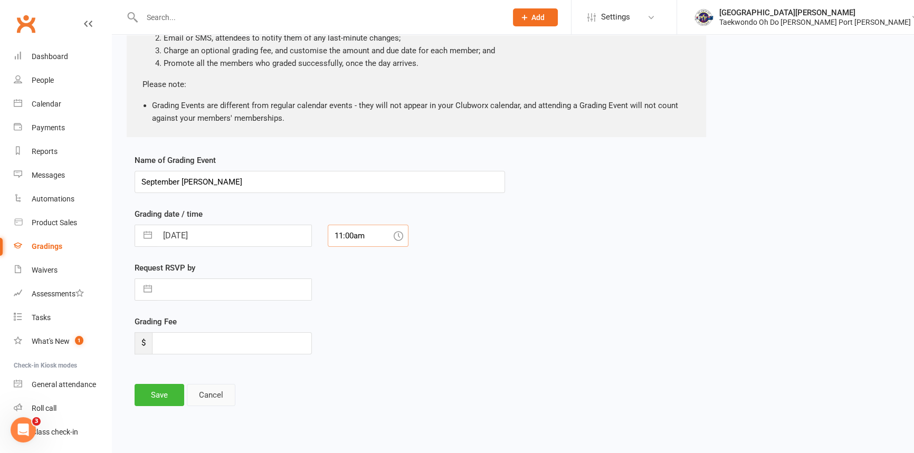
scroll to position [134, 0]
click at [155, 393] on button "Save" at bounding box center [160, 395] width 50 height 22
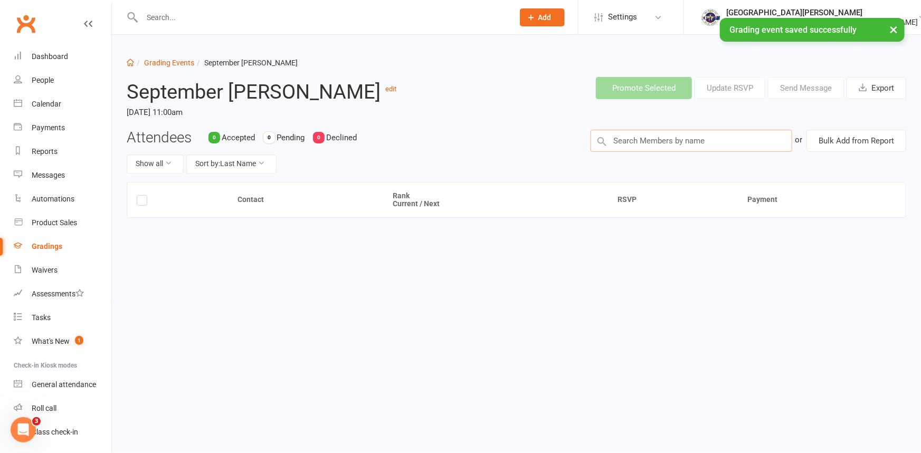
click at [616, 142] on input "text" at bounding box center [692, 141] width 202 height 22
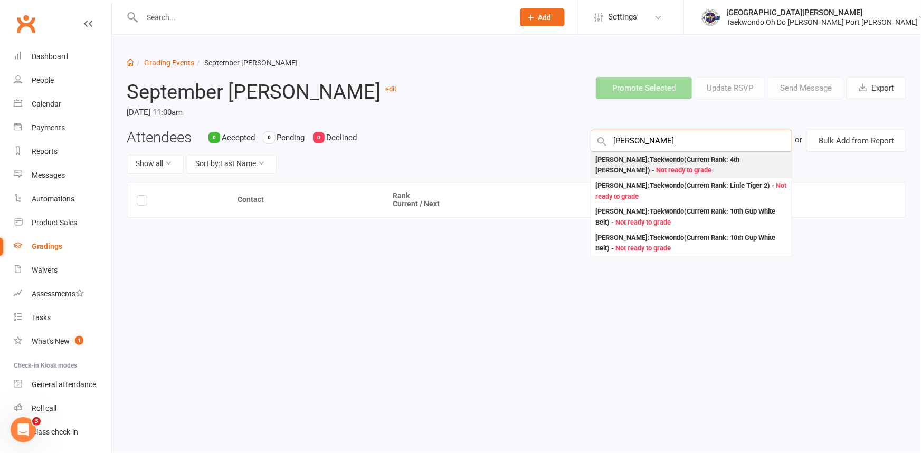
type input "[PERSON_NAME]"
click at [637, 169] on div "[PERSON_NAME] : [PERSON_NAME] (Current Rank: 4th [PERSON_NAME] ) - Not ready to…" at bounding box center [691, 166] width 192 height 22
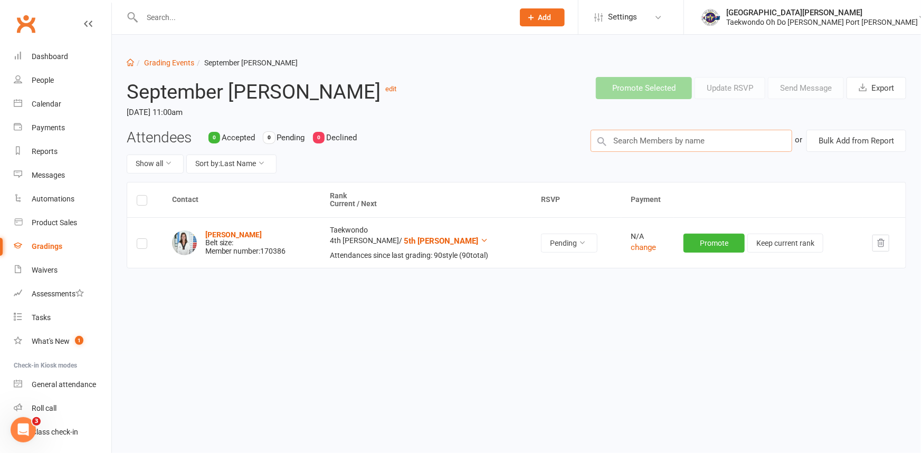
click at [636, 147] on input "text" at bounding box center [692, 141] width 202 height 22
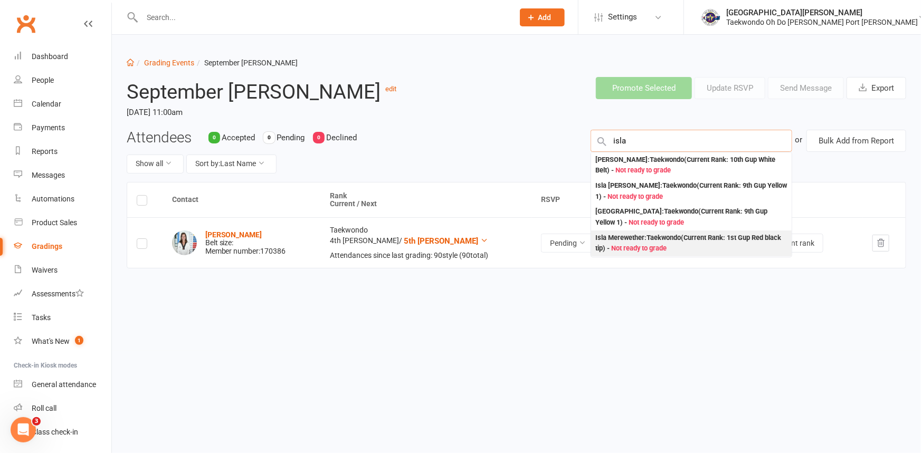
type input "isla"
click at [655, 254] on div "Isla Merewether : Taekwondo (Current Rank: 1st Gup Red black tip ) - Not ready …" at bounding box center [691, 244] width 192 height 22
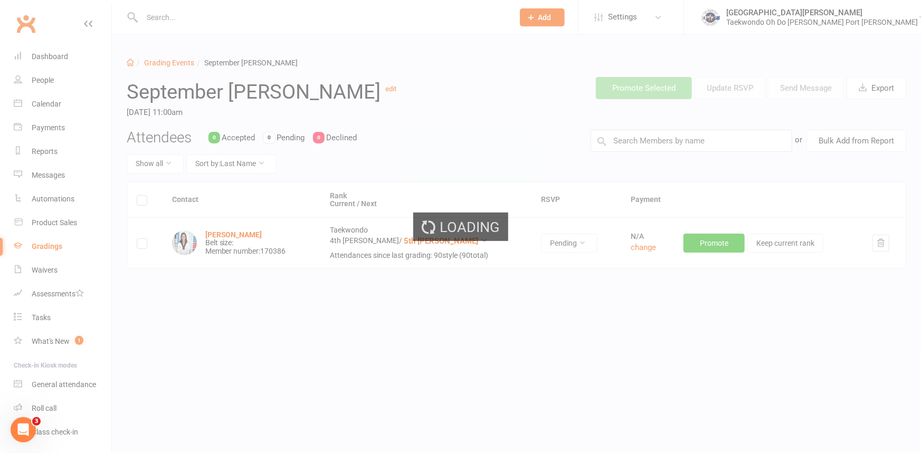
click at [635, 148] on ui-view "Prospect Member Non-attending contact Class / event Appointment Grading event T…" at bounding box center [460, 177] width 921 height 348
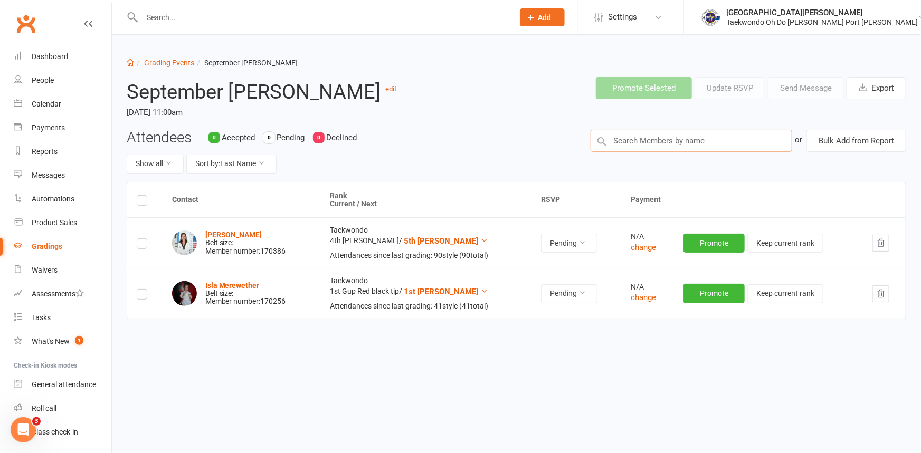
click at [635, 148] on input "text" at bounding box center [692, 141] width 202 height 22
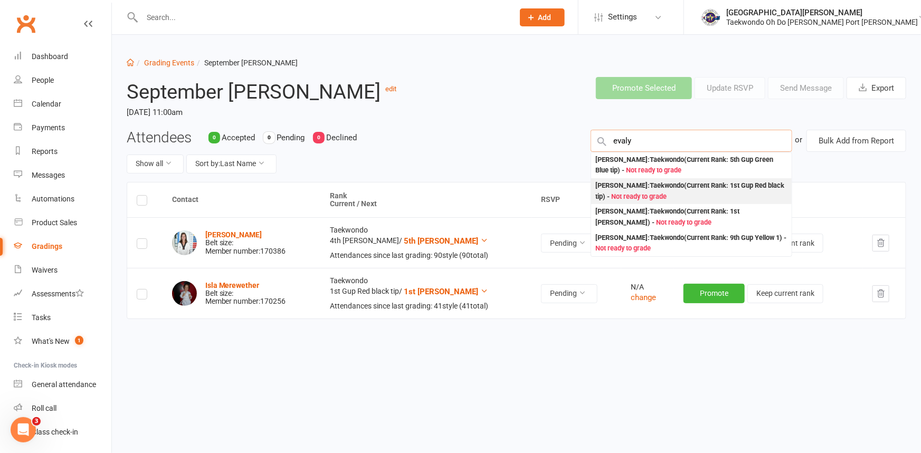
type input "evaly"
click at [633, 201] on div "[PERSON_NAME] : Taekwondo (Current Rank: 1st Gup Red black tip ) - Not ready to…" at bounding box center [691, 191] width 192 height 22
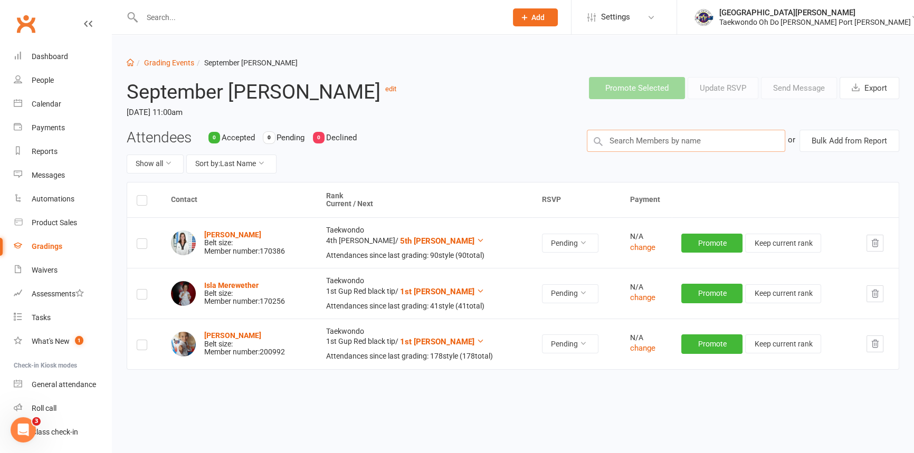
click at [624, 141] on input "text" at bounding box center [686, 141] width 199 height 22
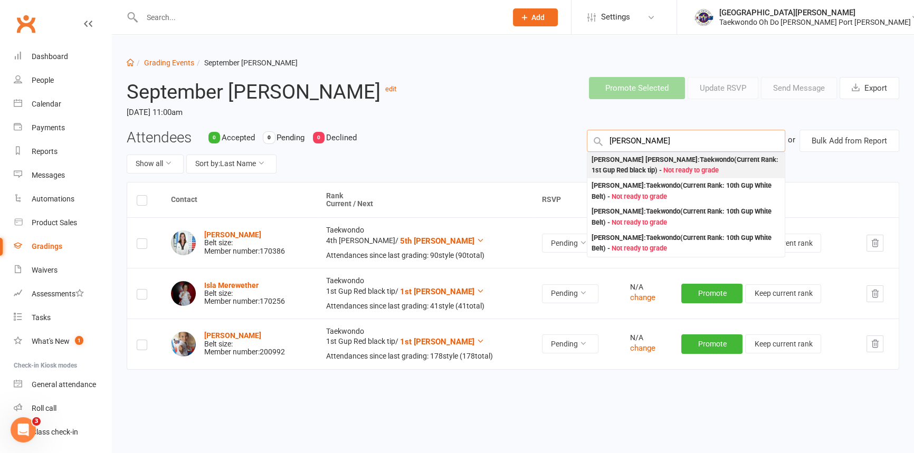
type input "[PERSON_NAME]"
click at [653, 163] on div "[PERSON_NAME] [PERSON_NAME] : Taekwondo (Current Rank: 1st Gup Red black tip ) …" at bounding box center [686, 166] width 189 height 22
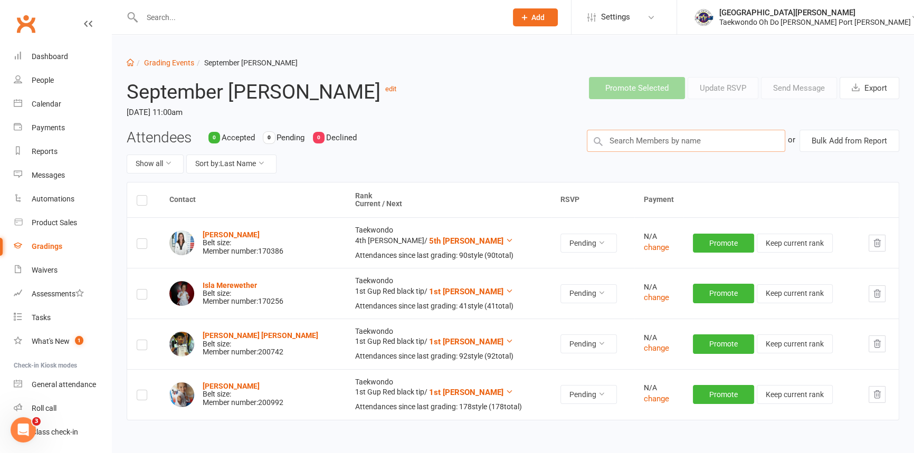
click at [627, 146] on input "text" at bounding box center [686, 141] width 199 height 22
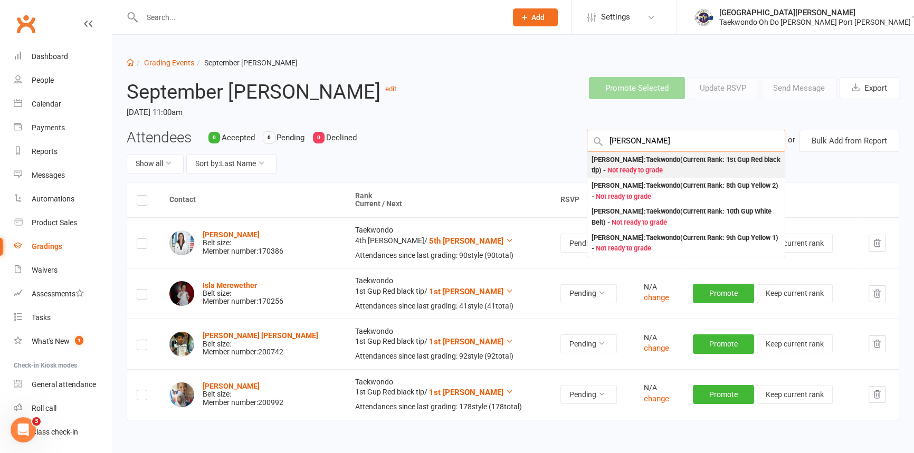
type input "[PERSON_NAME]"
click at [618, 173] on div "[PERSON_NAME] : Taekwondo (Current Rank: 1st Gup Red black tip ) - Not ready to…" at bounding box center [686, 166] width 189 height 22
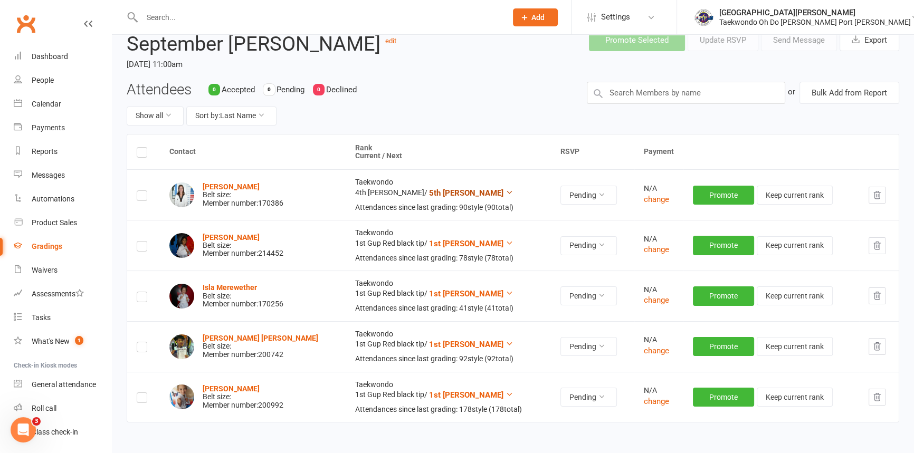
scroll to position [96, 0]
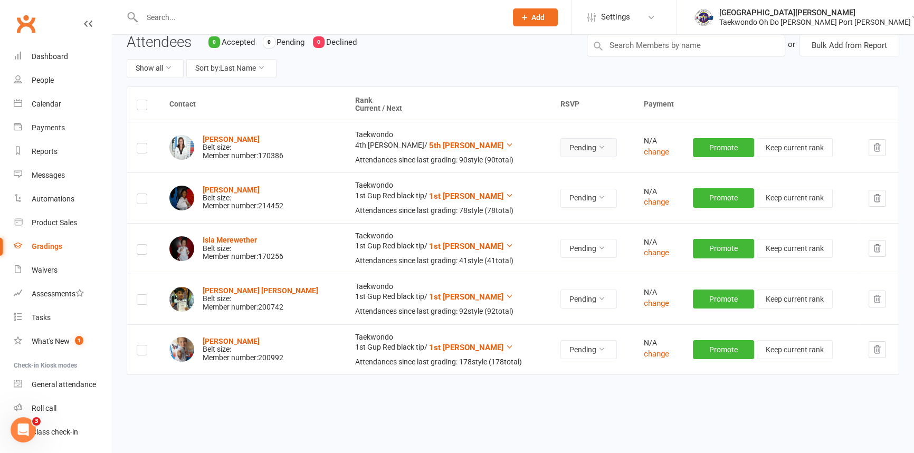
click at [602, 151] on icon at bounding box center [601, 147] width 7 height 7
click at [578, 178] on link "Accepted" at bounding box center [554, 178] width 104 height 21
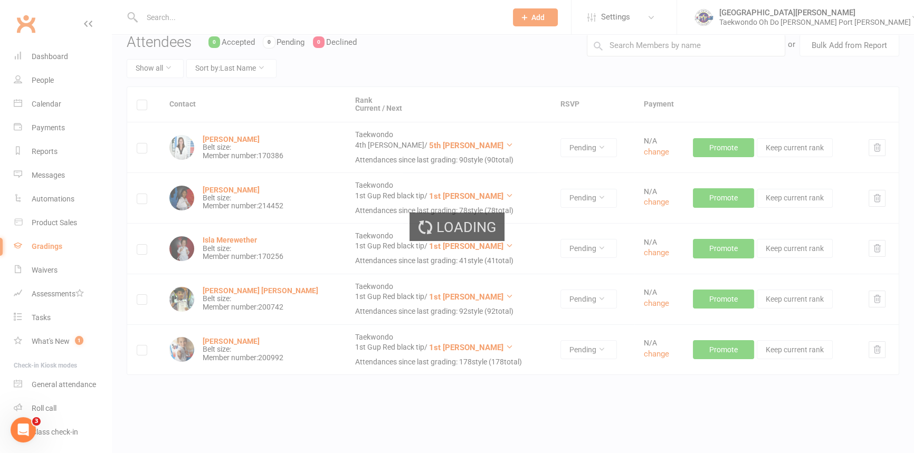
click at [596, 205] on ui-view "Prospect Member Non-attending contact Class / event Appointment Grading event T…" at bounding box center [457, 182] width 914 height 550
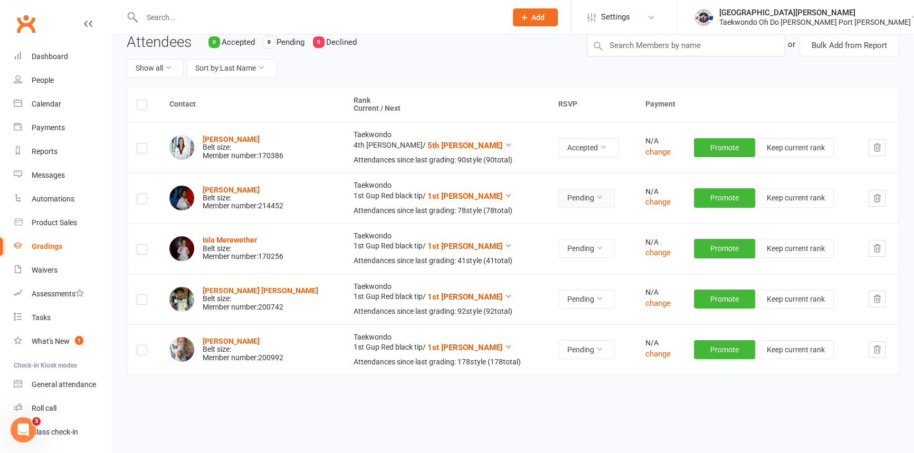
drag, startPoint x: 594, startPoint y: 208, endPoint x: 588, endPoint y: 216, distance: 10.2
click at [596, 201] on icon at bounding box center [599, 197] width 7 height 7
click at [575, 228] on link "Accepted" at bounding box center [552, 232] width 104 height 21
click at [596, 252] on icon at bounding box center [599, 247] width 7 height 7
click at [557, 286] on link "Accepted" at bounding box center [552, 286] width 104 height 21
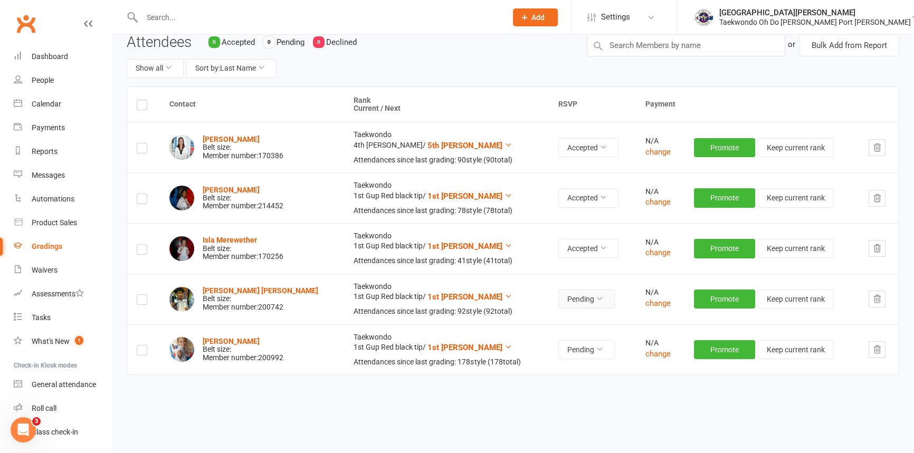
click at [597, 302] on icon at bounding box center [599, 298] width 7 height 7
click at [568, 342] on link "Accepted" at bounding box center [552, 339] width 104 height 21
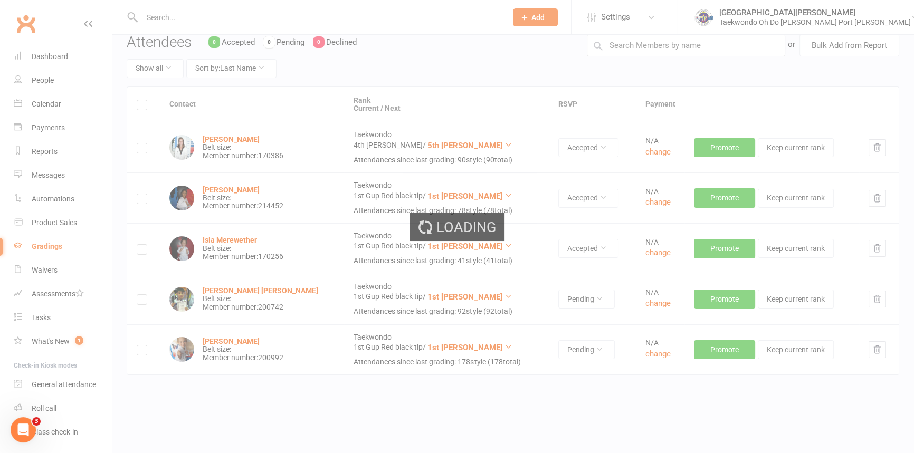
click at [593, 372] on ui-view "Prospect Member Non-attending contact Class / event Appointment Grading event T…" at bounding box center [457, 182] width 914 height 550
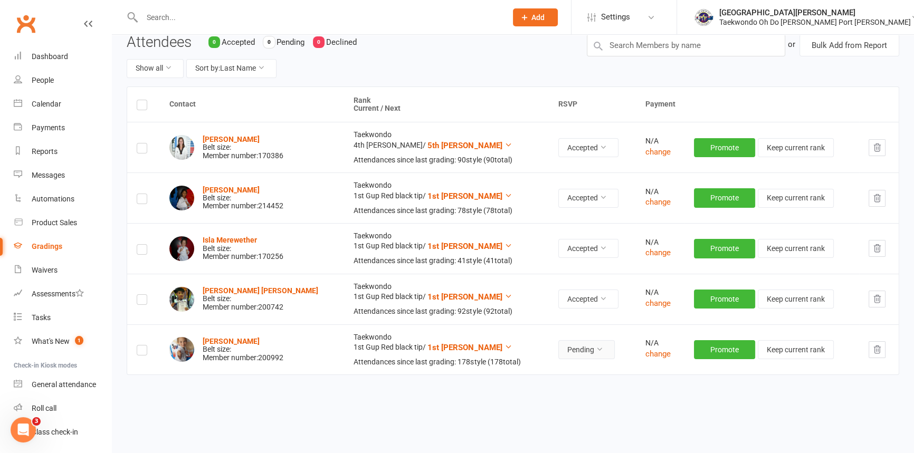
drag, startPoint x: 591, startPoint y: 372, endPoint x: 587, endPoint y: 378, distance: 8.1
click at [591, 359] on button "Pending" at bounding box center [586, 349] width 56 height 19
click at [570, 397] on link "Accepted" at bounding box center [552, 393] width 104 height 21
click at [64, 55] on div "Dashboard" at bounding box center [50, 56] width 36 height 8
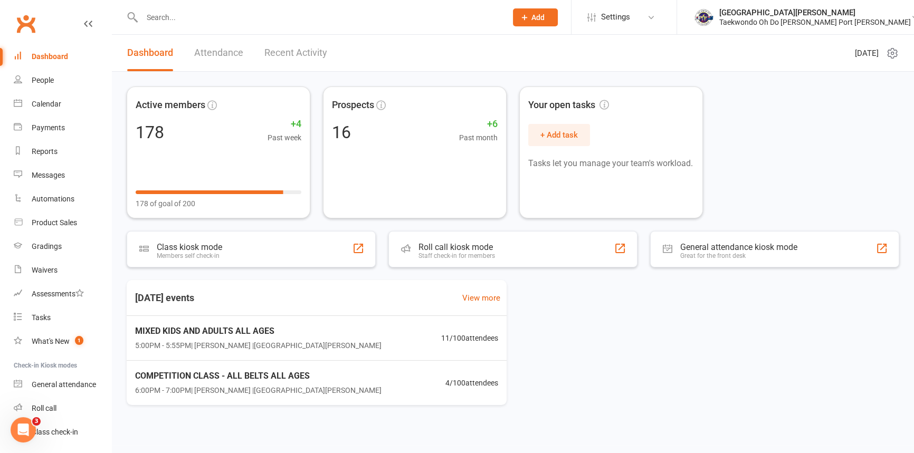
click at [164, 21] on input "text" at bounding box center [319, 17] width 360 height 15
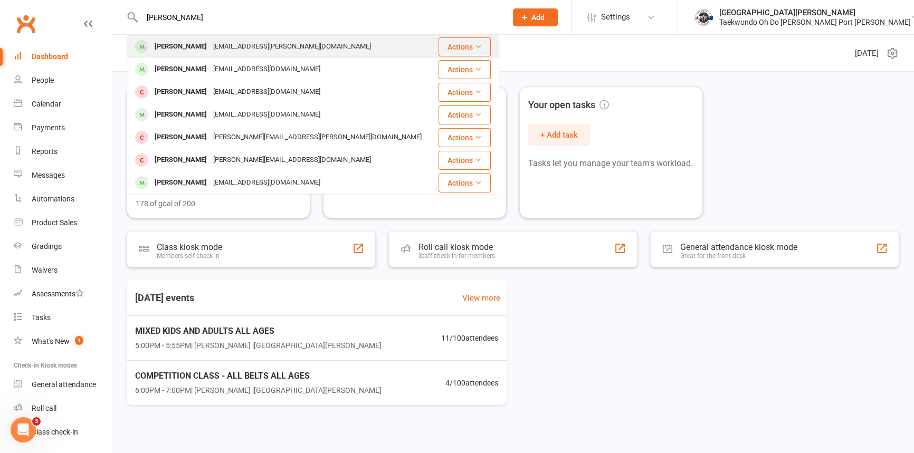
type input "[PERSON_NAME]"
click at [187, 48] on div "[PERSON_NAME]" at bounding box center [180, 46] width 59 height 15
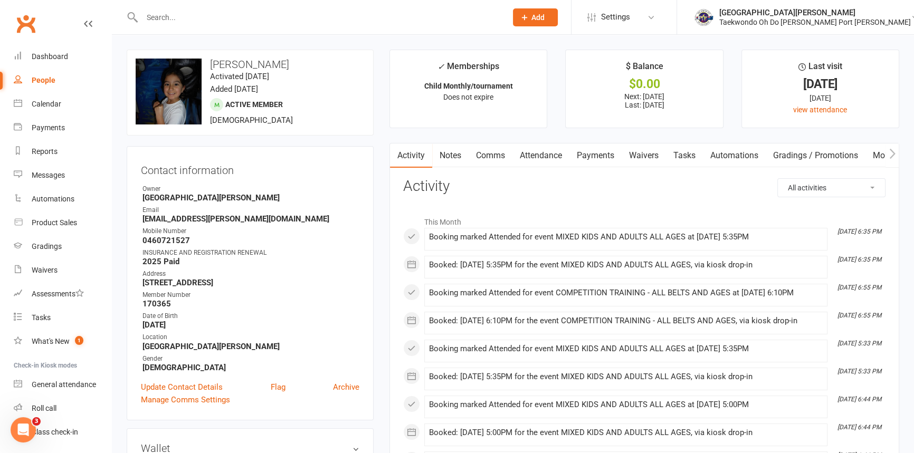
click at [179, 21] on input "text" at bounding box center [319, 17] width 360 height 15
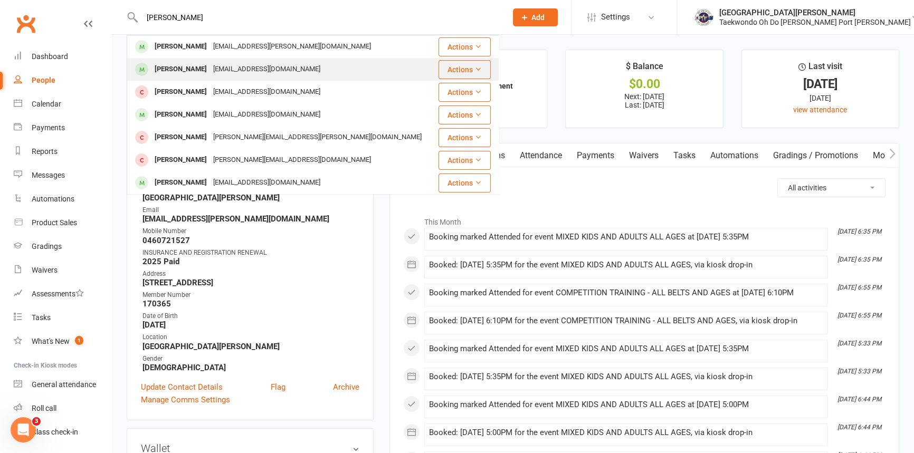
type input "[PERSON_NAME]"
click at [197, 69] on div "[PERSON_NAME]" at bounding box center [180, 69] width 59 height 15
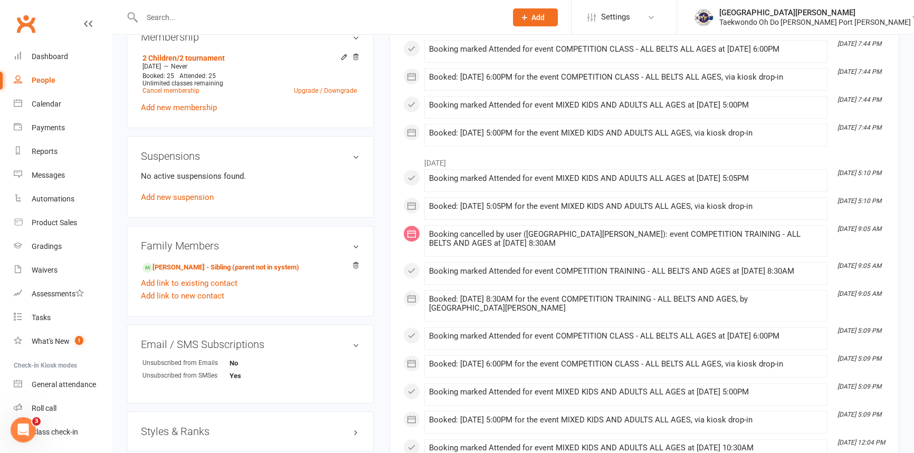
scroll to position [575, 0]
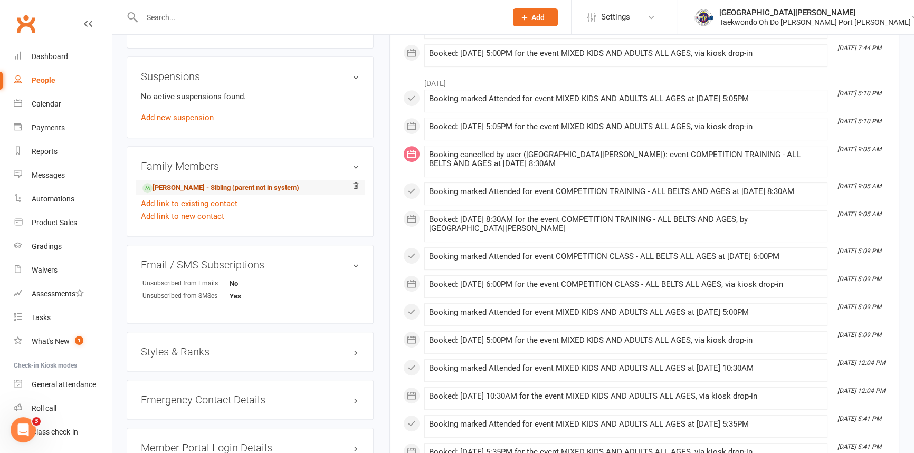
click at [202, 194] on link "[PERSON_NAME] - Sibling (parent not in system)" at bounding box center [220, 188] width 157 height 11
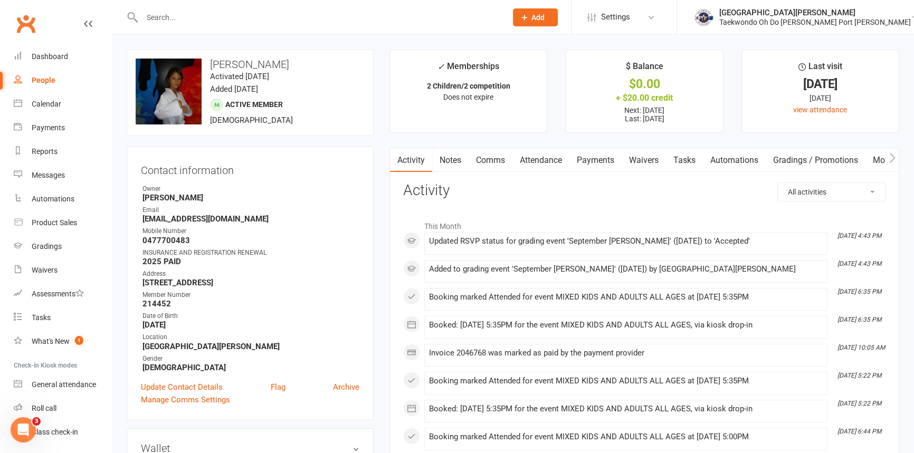
click at [606, 158] on link "Payments" at bounding box center [595, 160] width 52 height 24
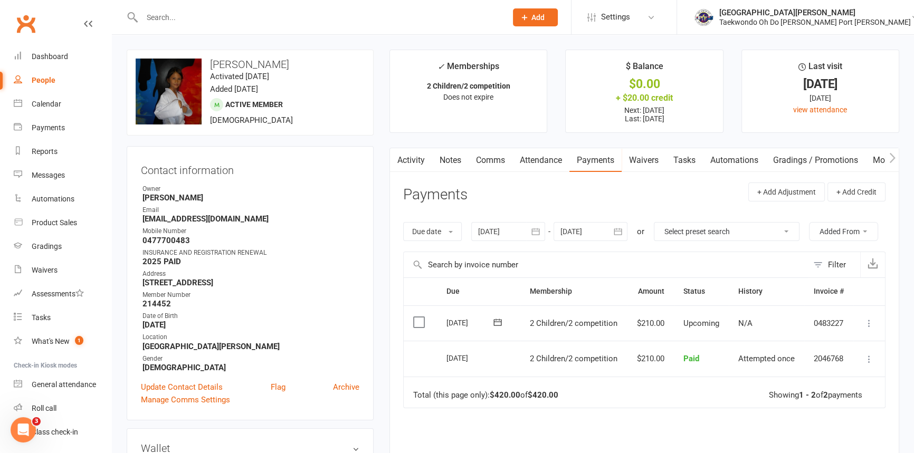
click at [161, 18] on input "text" at bounding box center [319, 17] width 360 height 15
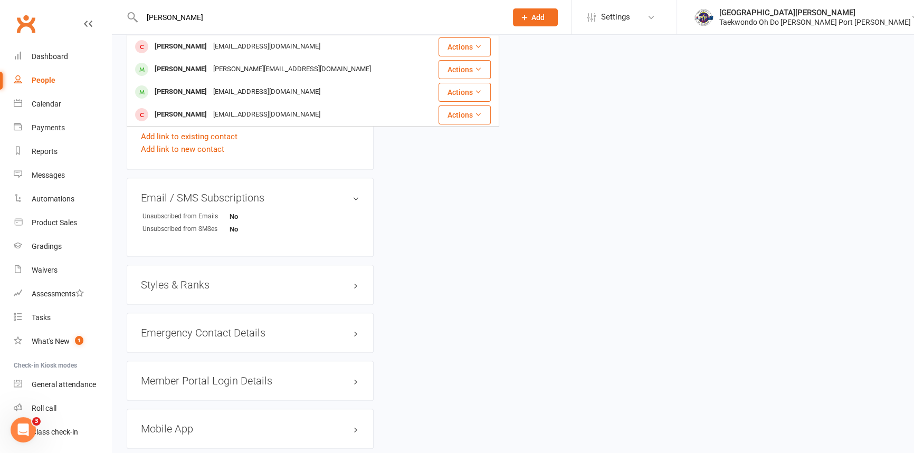
scroll to position [623, 0]
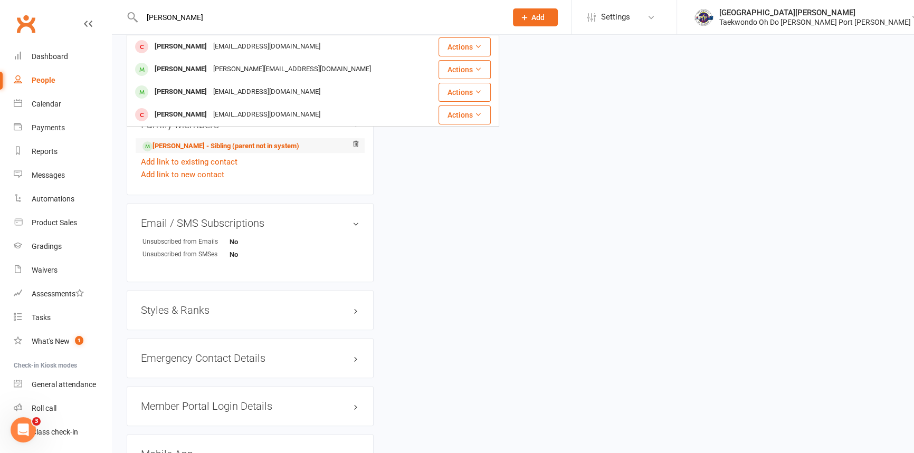
type input "[PERSON_NAME]"
click at [206, 153] on li "[PERSON_NAME] - Sibling (parent not in system)" at bounding box center [250, 145] width 218 height 15
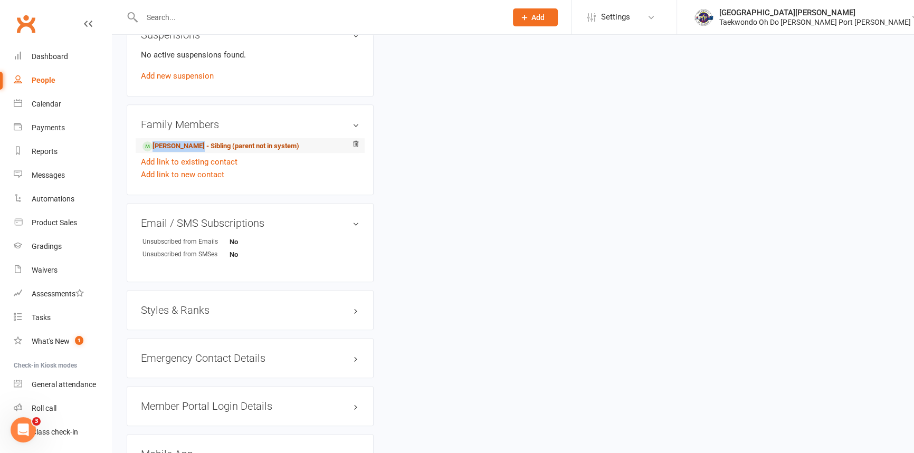
click at [222, 152] on link "[PERSON_NAME] - Sibling (parent not in system)" at bounding box center [220, 146] width 157 height 11
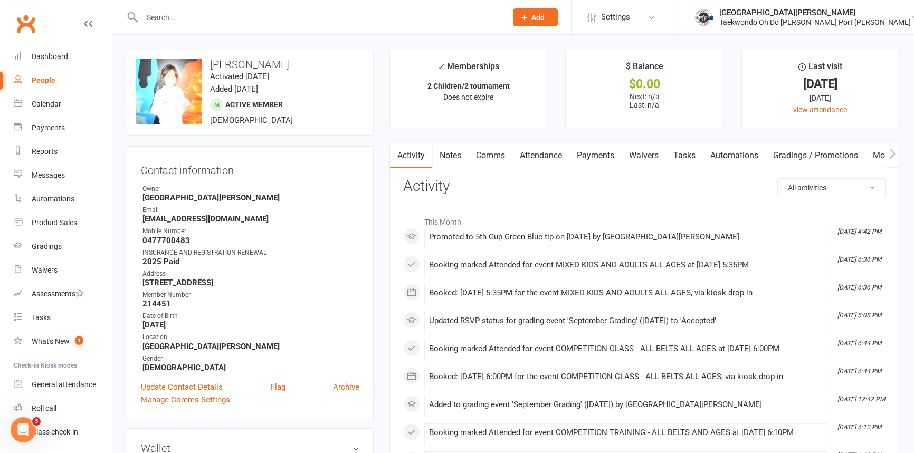
click at [529, 13] on icon at bounding box center [524, 17] width 9 height 9
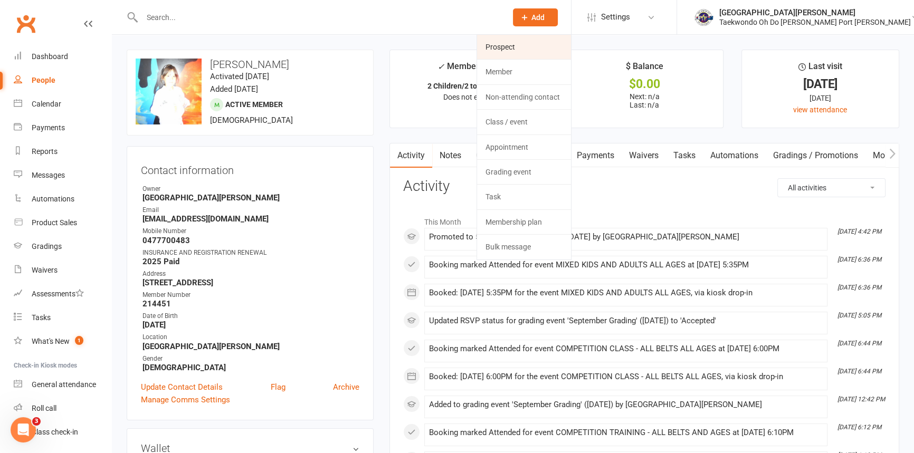
click at [538, 44] on link "Prospect" at bounding box center [524, 47] width 94 height 24
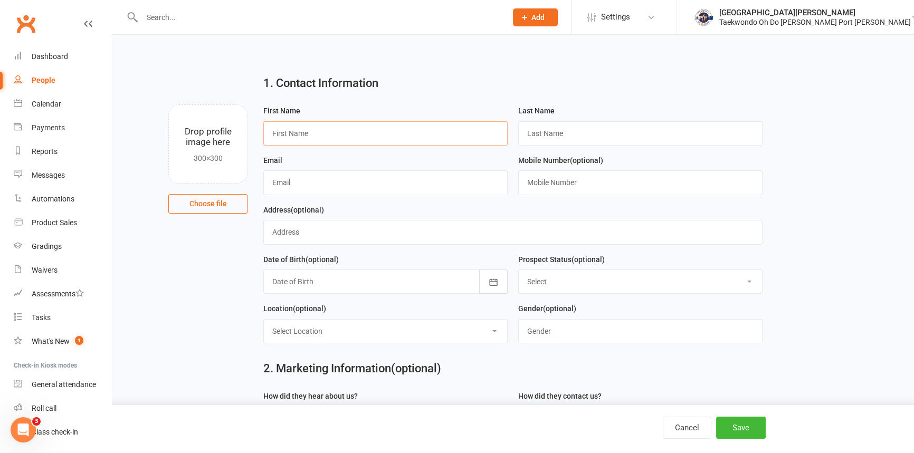
click at [286, 139] on input "text" at bounding box center [385, 133] width 244 height 24
type input "Marlie"
type input "Sharman"
click at [285, 188] on input "text" at bounding box center [385, 182] width 244 height 24
type input "[EMAIL_ADDRESS][DOMAIN_NAME]"
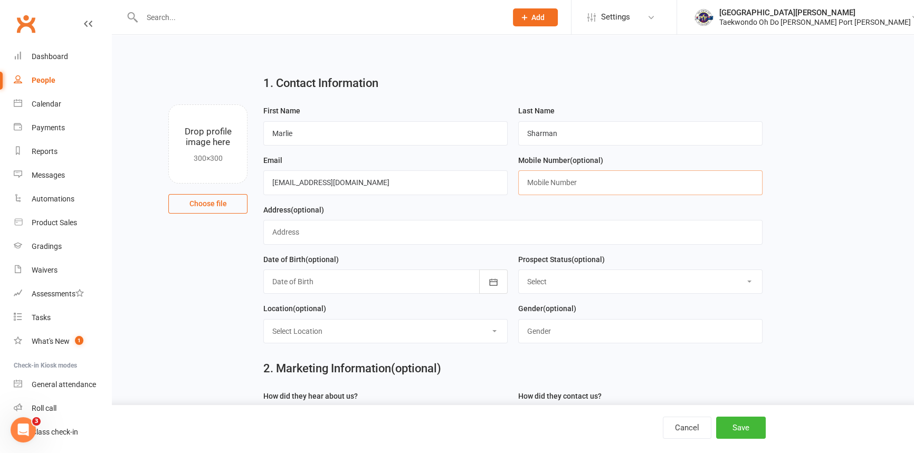
click at [538, 186] on input "text" at bounding box center [640, 182] width 244 height 24
type input "0423335399"
drag, startPoint x: 328, startPoint y: 342, endPoint x: 321, endPoint y: 355, distance: 14.7
click at [328, 342] on select "Select Location [GEOGRAPHIC_DATA][PERSON_NAME]" at bounding box center [385, 331] width 243 height 23
select select "0"
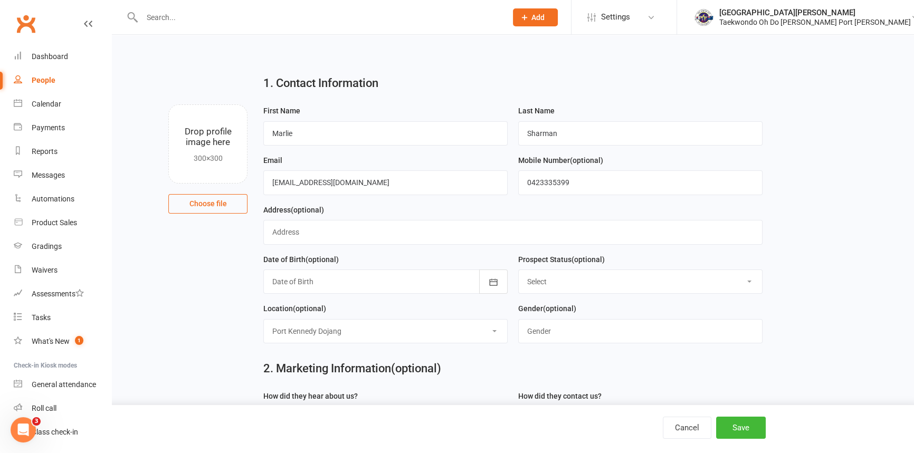
click at [264, 331] on select "Select Location [GEOGRAPHIC_DATA][PERSON_NAME]" at bounding box center [385, 331] width 243 height 23
click at [544, 344] on input "text" at bounding box center [640, 331] width 244 height 24
type input "[DEMOGRAPHIC_DATA]"
click at [624, 291] on select "Select Initial Contact Follow-up Call Follow-up Email Almost Ready Not Ready No…" at bounding box center [640, 281] width 243 height 23
select select "Initial Contact"
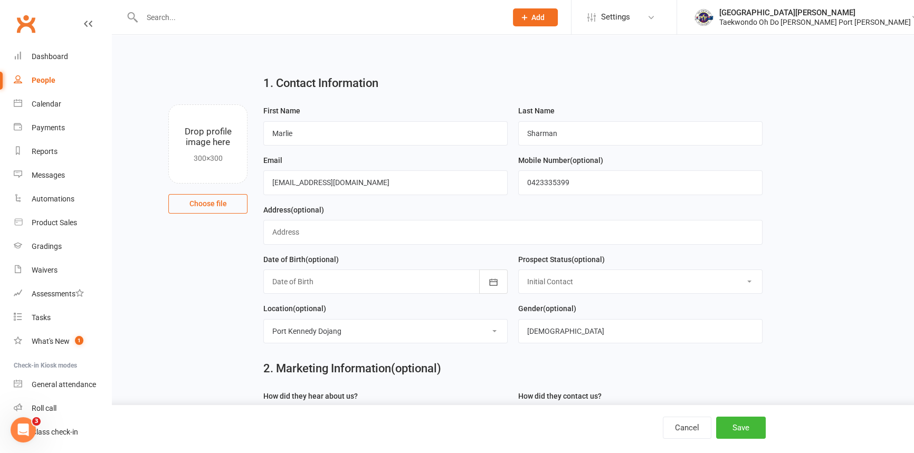
click at [519, 279] on select "Select Initial Contact Follow-up Call Follow-up Email Almost Ready Not Ready No…" at bounding box center [640, 281] width 243 height 23
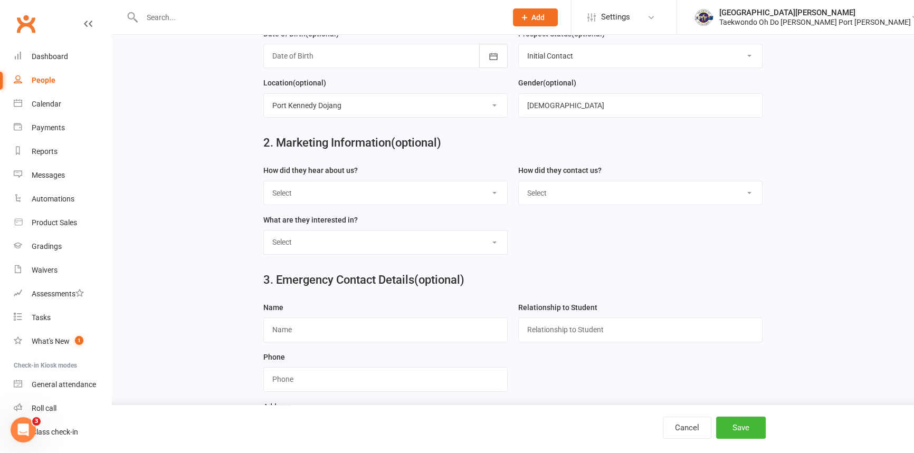
scroll to position [308, 0]
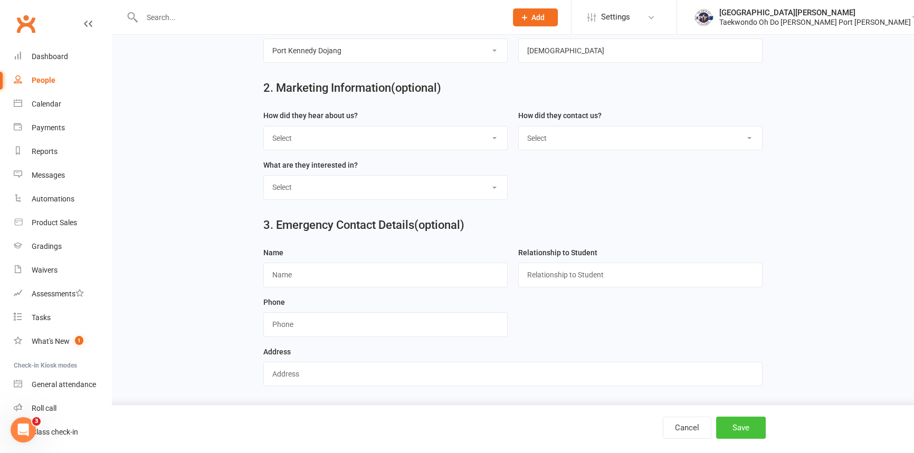
click at [755, 422] on button "Save" at bounding box center [741, 428] width 50 height 22
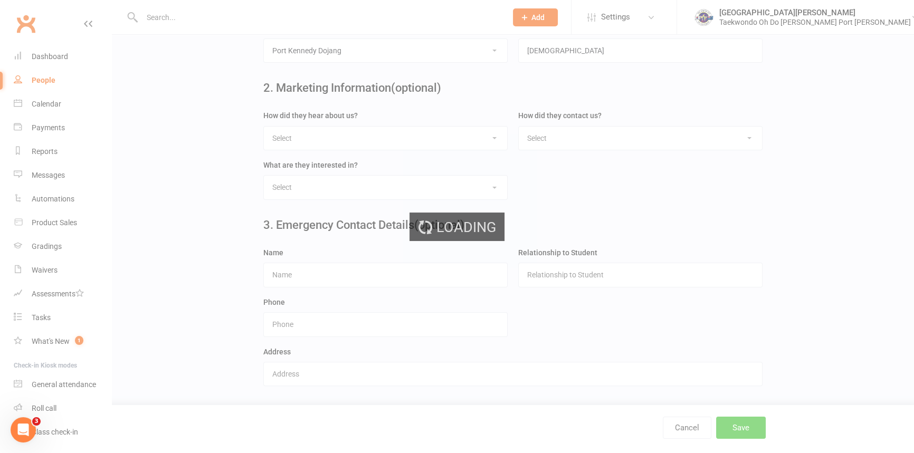
scroll to position [0, 0]
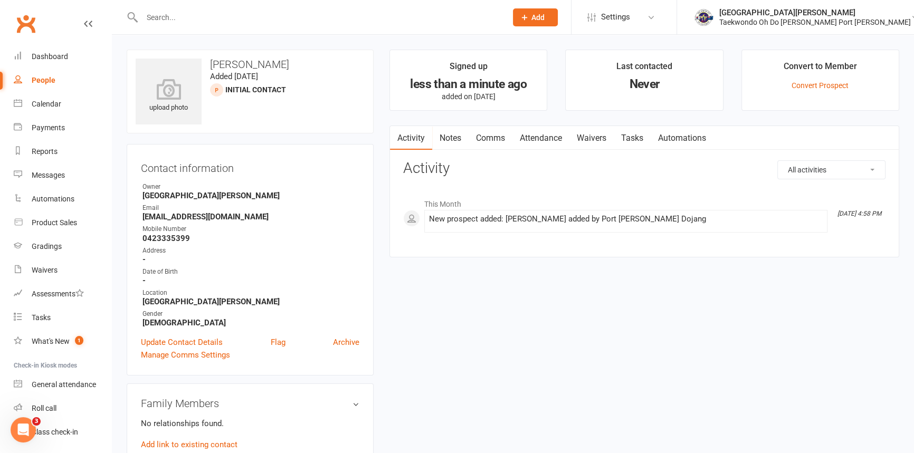
click at [554, 9] on button "Add" at bounding box center [535, 17] width 45 height 18
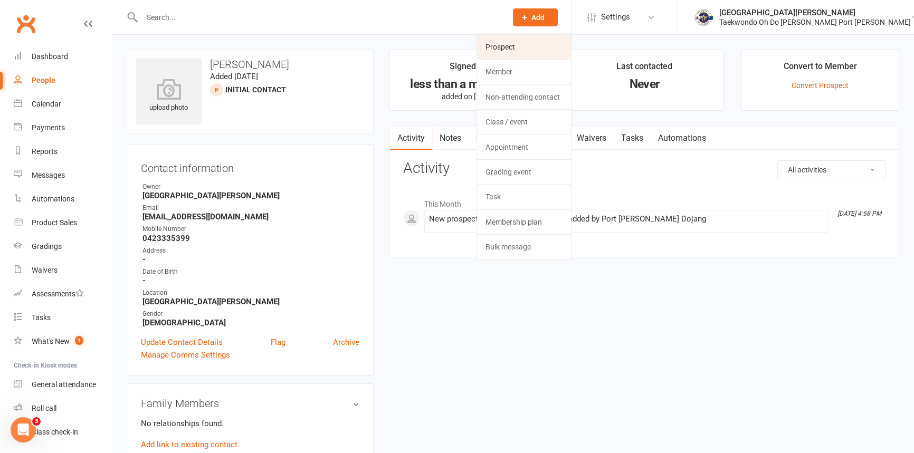
click at [539, 44] on link "Prospect" at bounding box center [524, 47] width 94 height 24
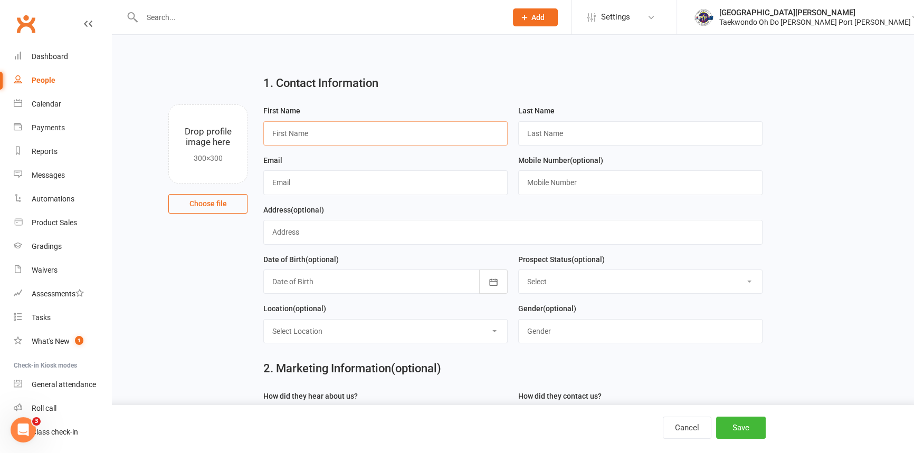
click at [305, 126] on input "text" at bounding box center [385, 133] width 244 height 24
type input "Beau"
type input "Sharman"
click at [281, 185] on input "text" at bounding box center [385, 182] width 244 height 24
type input "[EMAIL_ADDRESS][DOMAIN_NAME]"
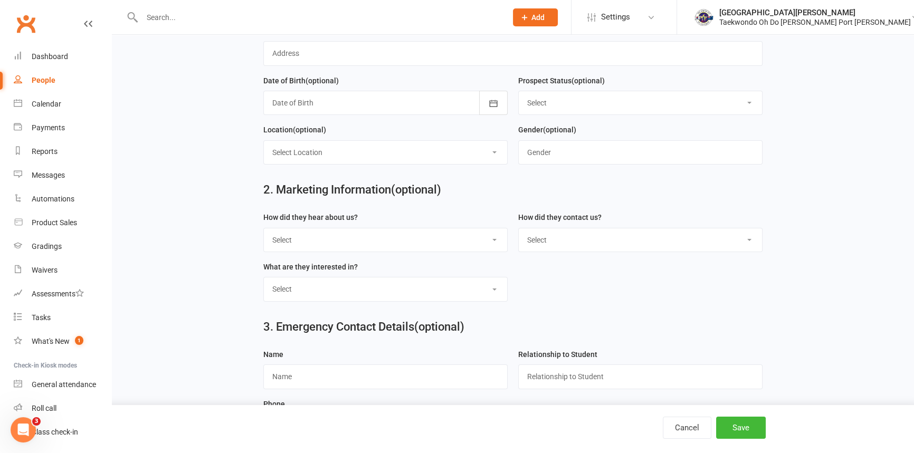
scroll to position [192, 0]
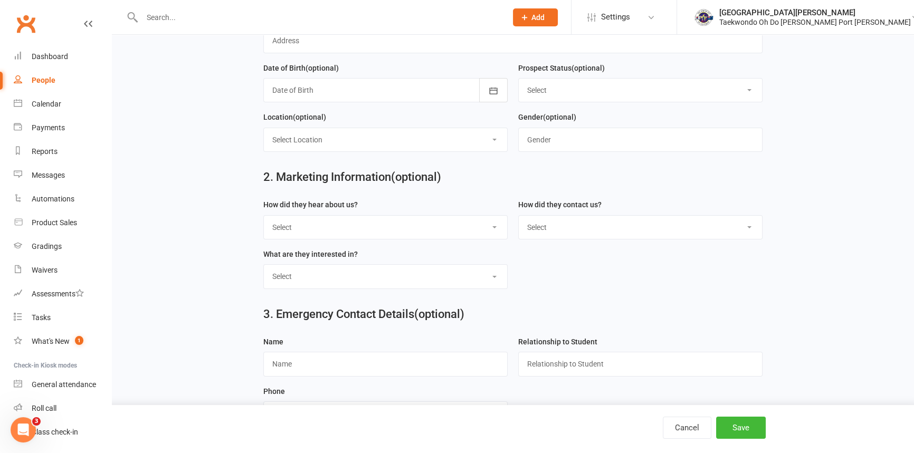
type input "0423335399"
click at [334, 146] on select "Select Location [GEOGRAPHIC_DATA][PERSON_NAME]" at bounding box center [385, 139] width 243 height 23
select select "0"
click at [264, 139] on select "Select Location [GEOGRAPHIC_DATA][PERSON_NAME]" at bounding box center [385, 139] width 243 height 23
click at [529, 152] on input "text" at bounding box center [640, 140] width 244 height 24
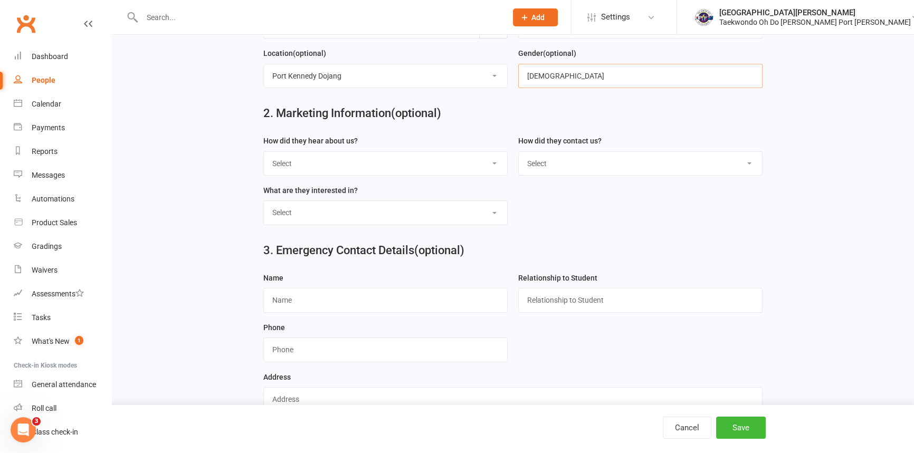
scroll to position [308, 0]
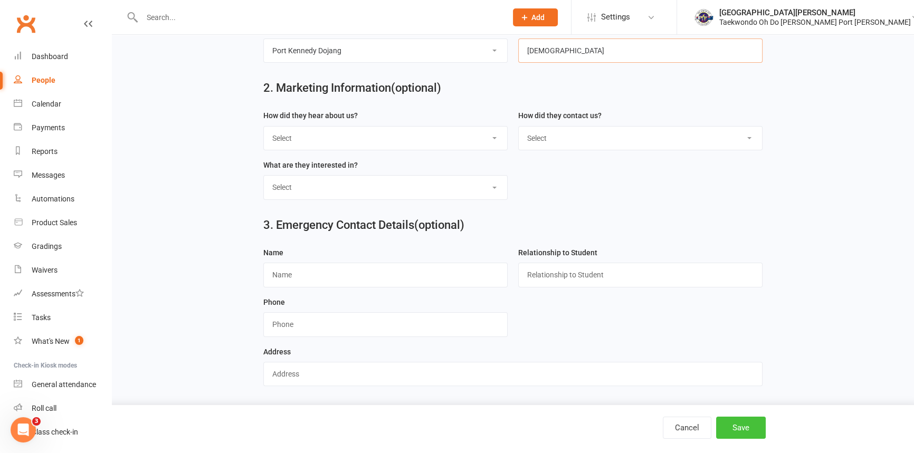
type input "[DEMOGRAPHIC_DATA]"
click at [739, 429] on button "Save" at bounding box center [741, 428] width 50 height 22
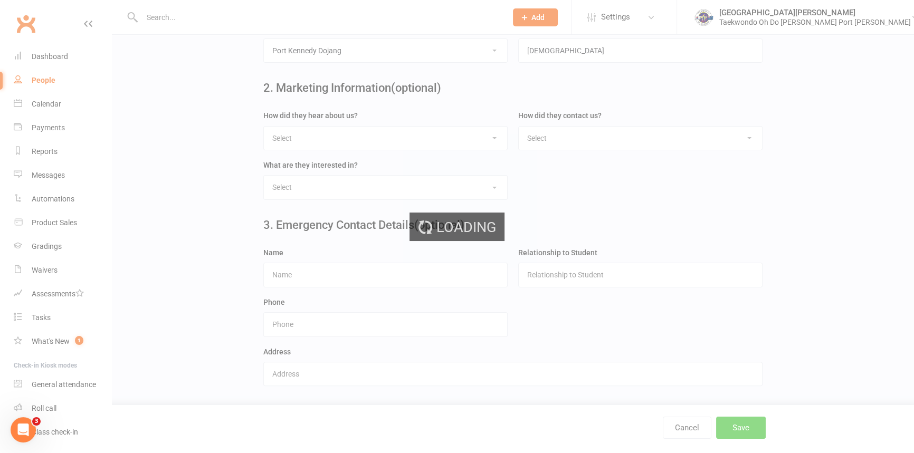
scroll to position [0, 0]
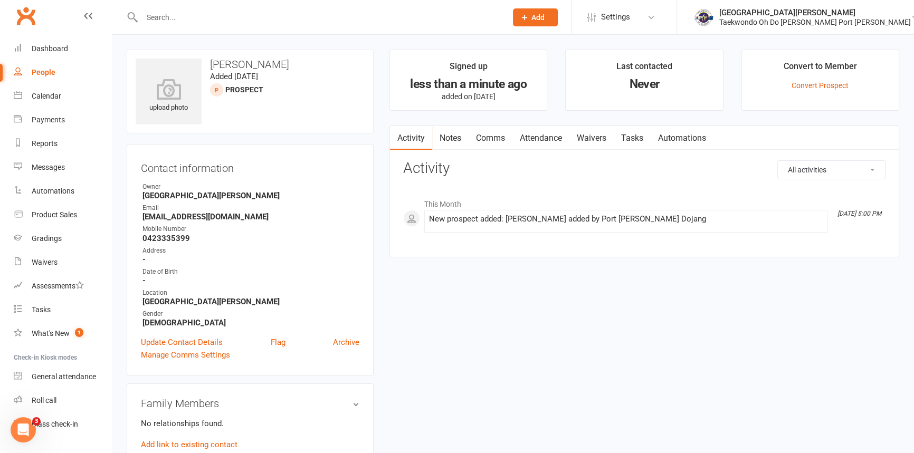
scroll to position [54, 0]
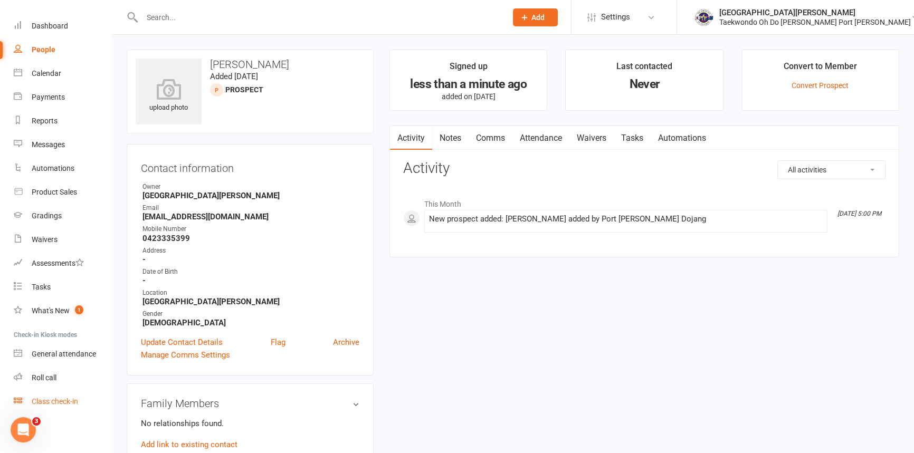
click at [65, 405] on div "Class check-in" at bounding box center [55, 401] width 46 height 8
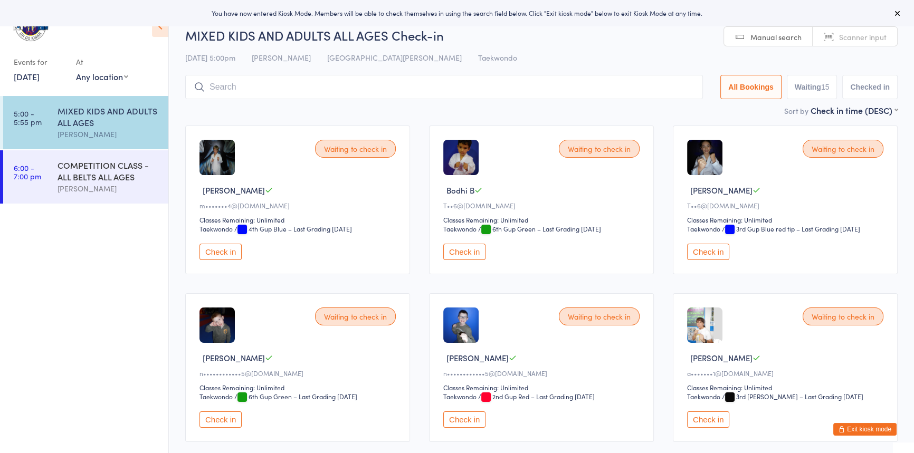
click at [218, 260] on button "Check in" at bounding box center [220, 252] width 42 height 16
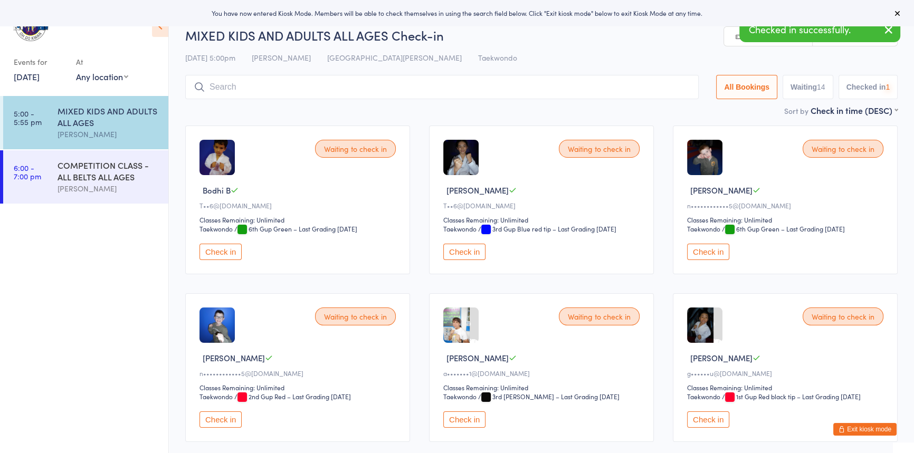
click at [220, 260] on button "Check in" at bounding box center [220, 252] width 42 height 16
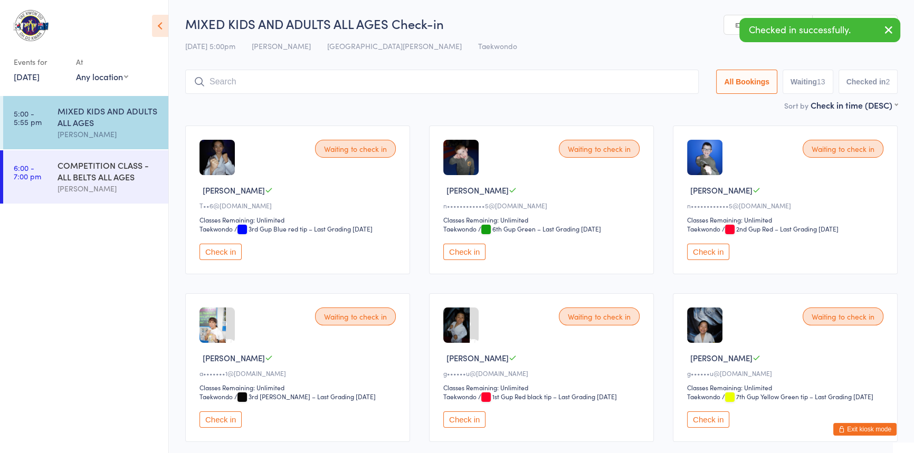
click at [220, 260] on button "Check in" at bounding box center [220, 252] width 42 height 16
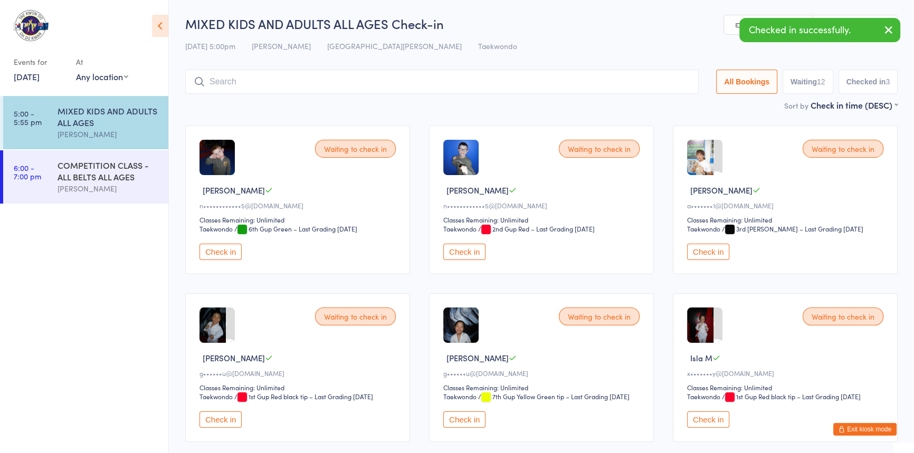
click at [220, 260] on button "Check in" at bounding box center [220, 252] width 42 height 16
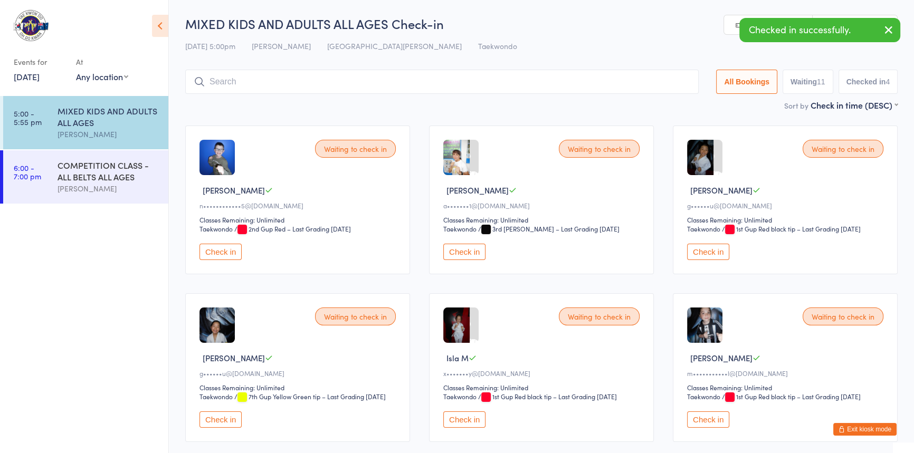
click at [220, 260] on button "Check in" at bounding box center [220, 252] width 42 height 16
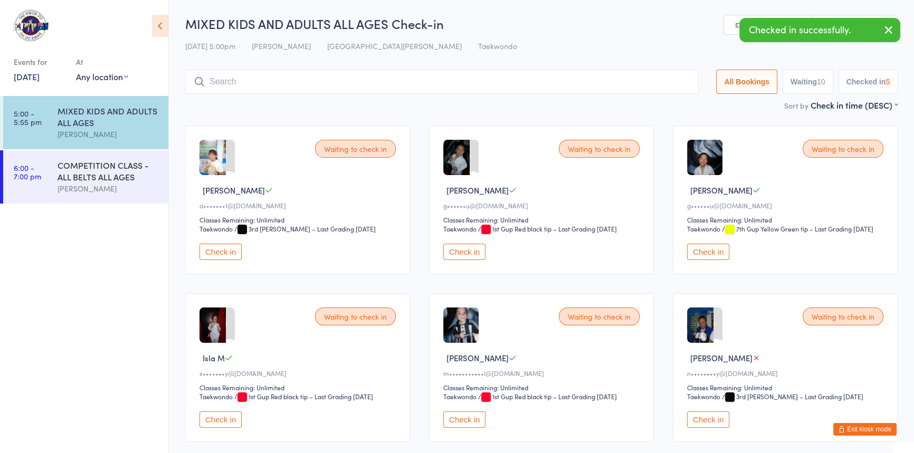
click at [221, 260] on button "Check in" at bounding box center [220, 252] width 42 height 16
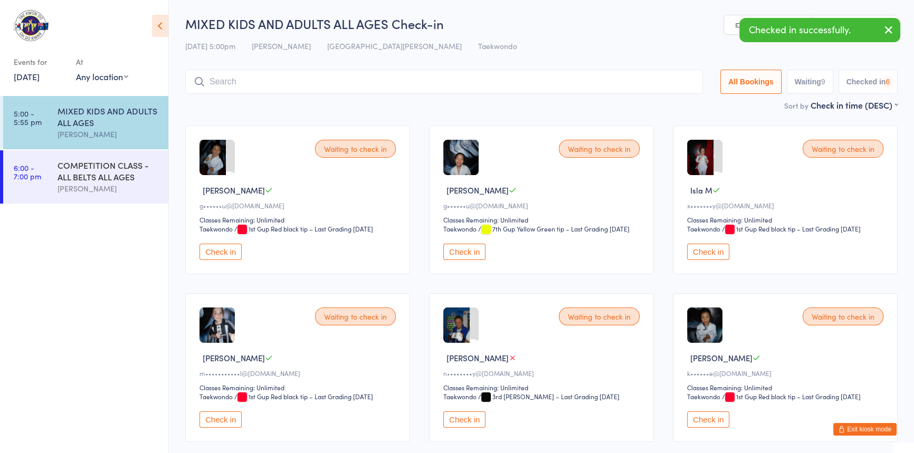
click at [221, 260] on button "Check in" at bounding box center [220, 252] width 42 height 16
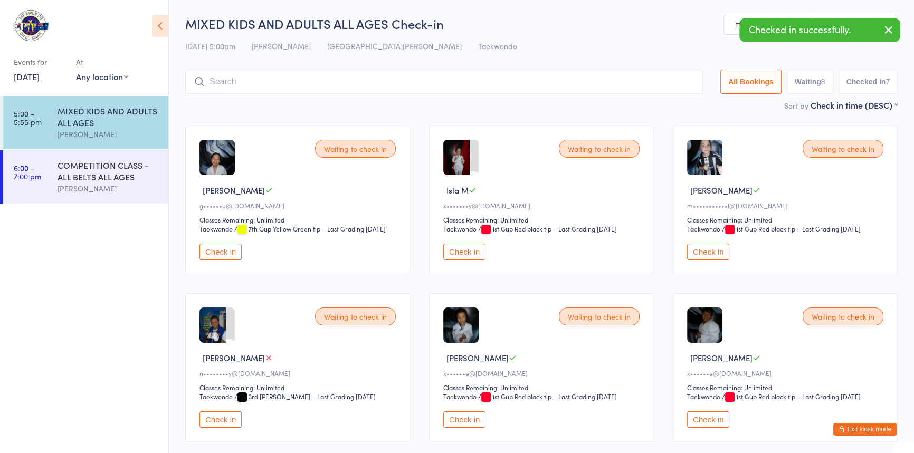
click at [222, 260] on button "Check in" at bounding box center [220, 252] width 42 height 16
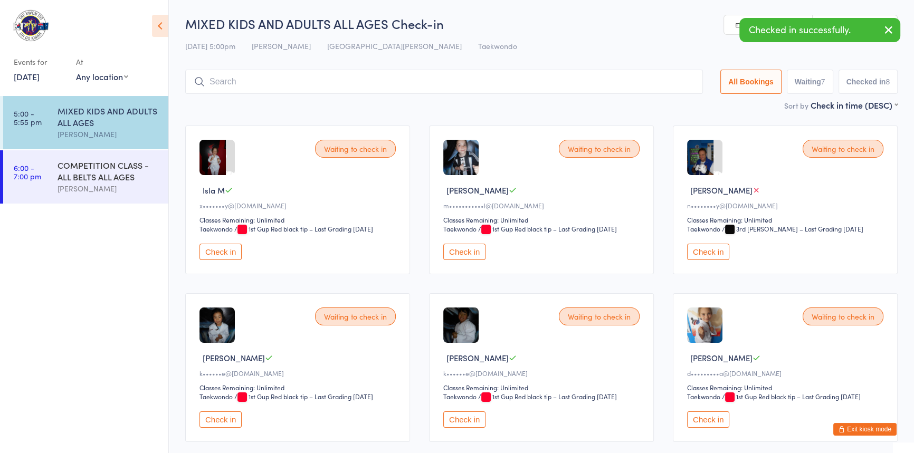
click at [217, 260] on button "Check in" at bounding box center [220, 252] width 42 height 16
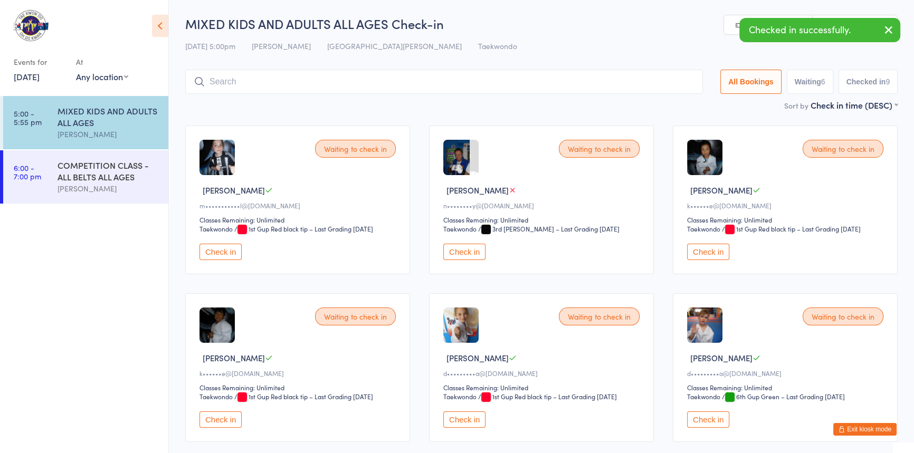
click at [471, 260] on button "Check in" at bounding box center [464, 252] width 42 height 16
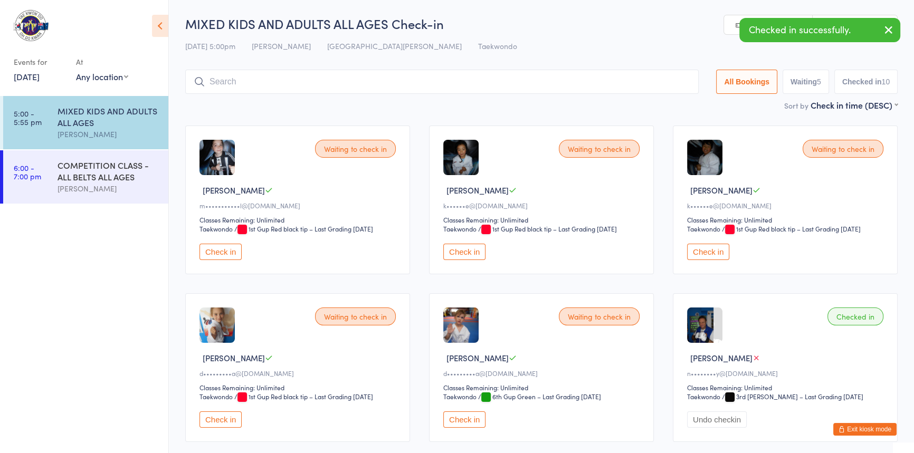
click at [474, 260] on button "Check in" at bounding box center [464, 252] width 42 height 16
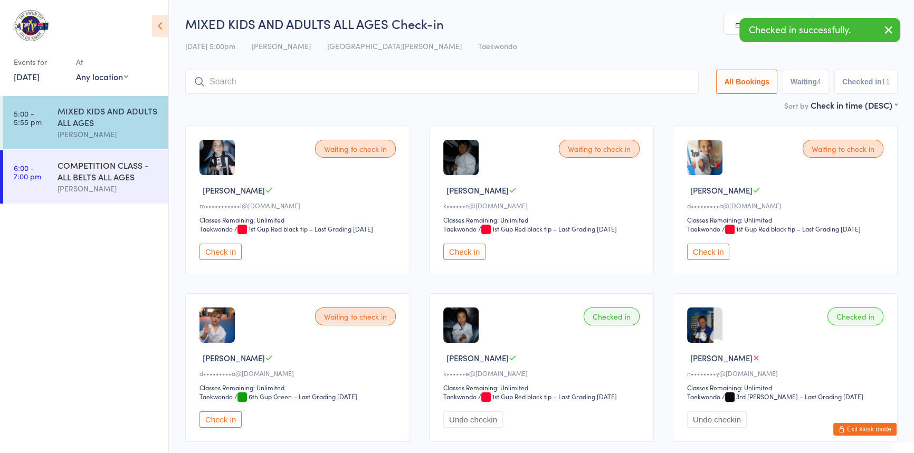
click at [474, 260] on button "Check in" at bounding box center [464, 252] width 42 height 16
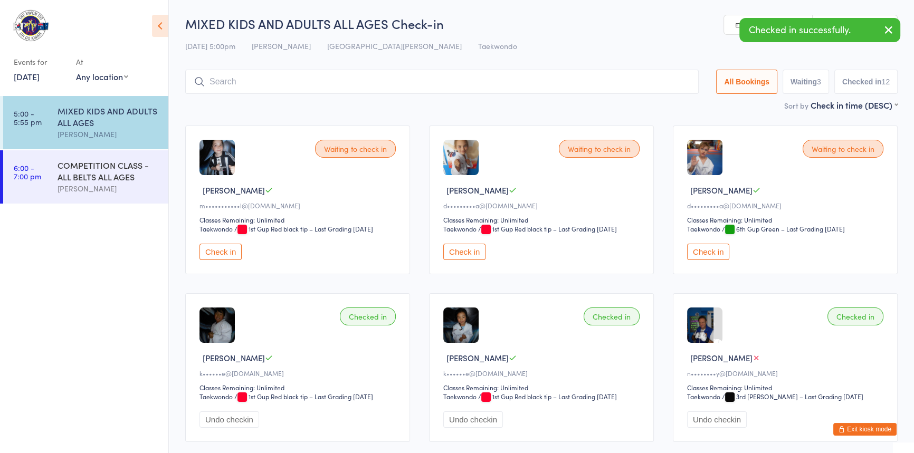
click at [474, 260] on button "Check in" at bounding box center [464, 252] width 42 height 16
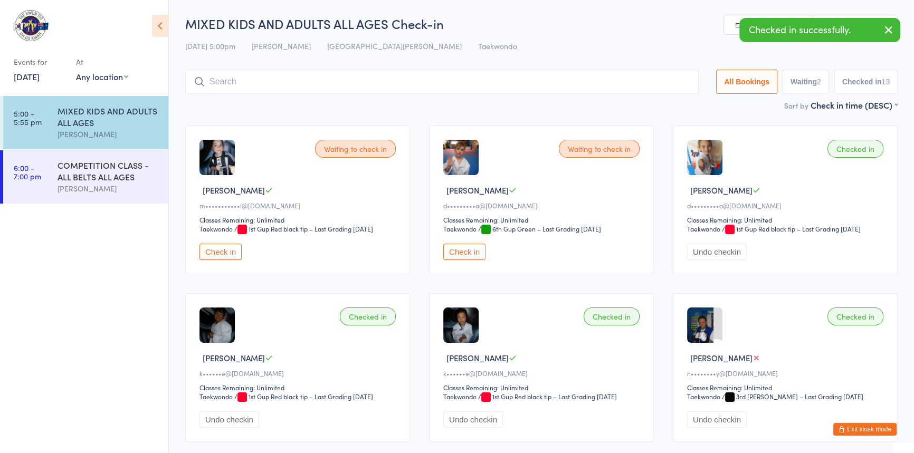
click at [461, 260] on button "Check in" at bounding box center [464, 252] width 42 height 16
click at [215, 84] on input "search" at bounding box center [441, 82] width 513 height 24
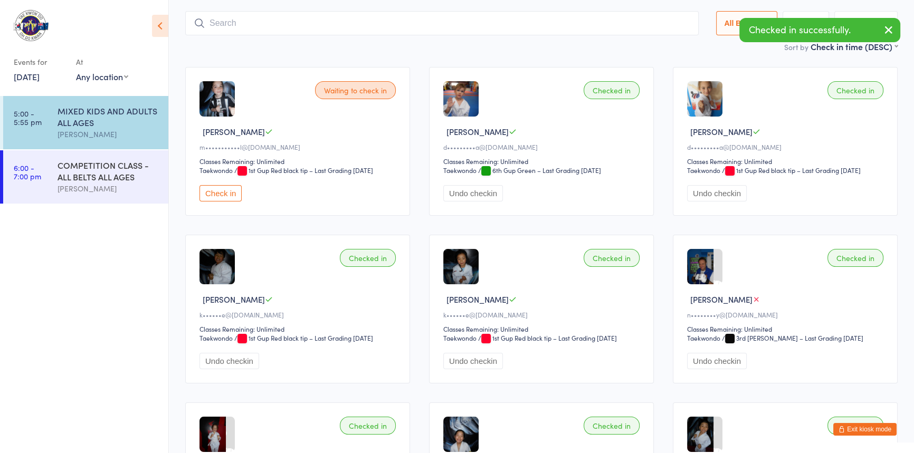
scroll to position [70, 0]
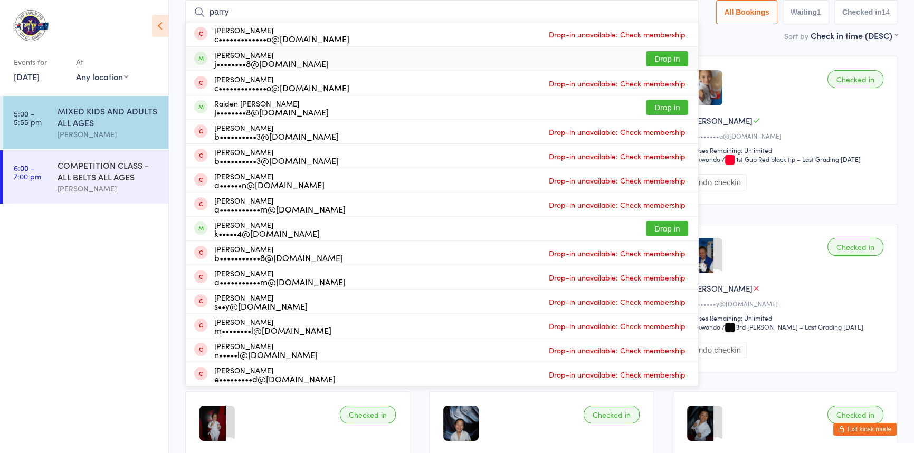
type input "parry"
click at [646, 61] on button "Drop in" at bounding box center [667, 58] width 42 height 15
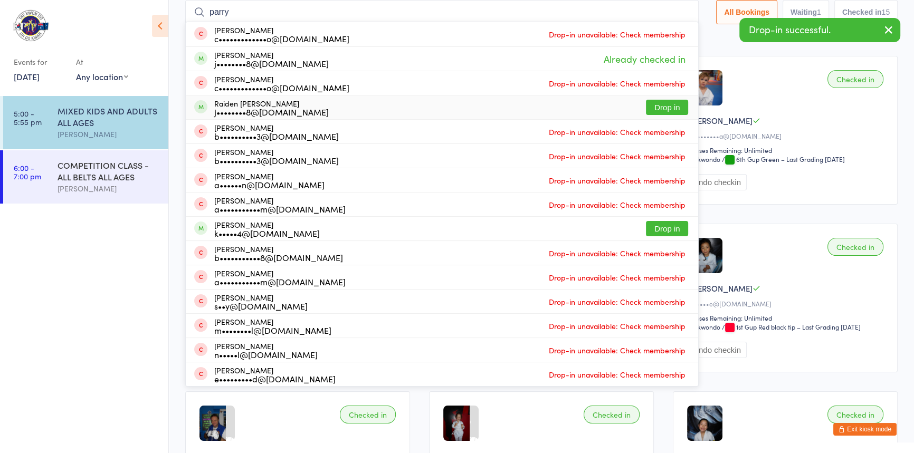
type input "parry"
click at [651, 107] on button "Drop in" at bounding box center [667, 107] width 42 height 15
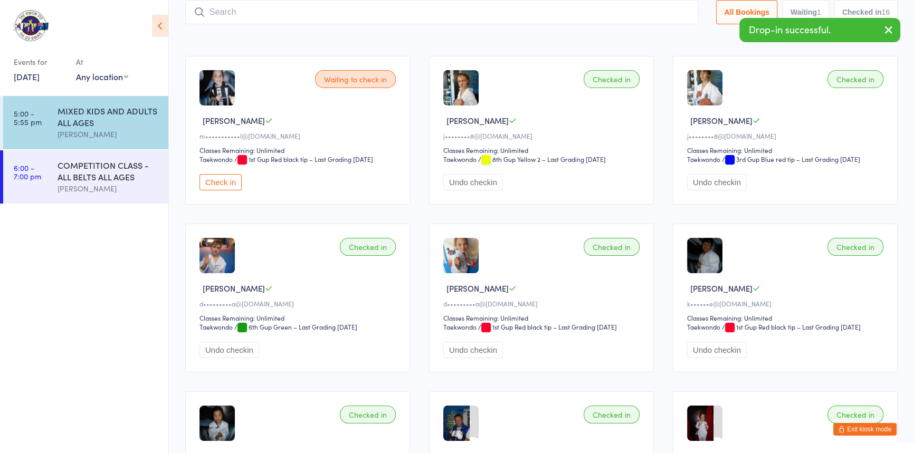
click at [224, 11] on input "search" at bounding box center [441, 12] width 513 height 24
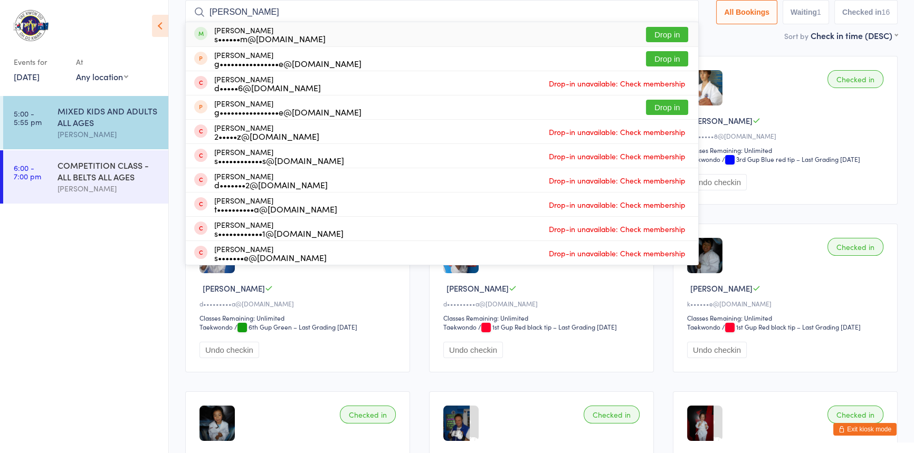
type input "[PERSON_NAME]"
click at [646, 30] on button "Drop in" at bounding box center [667, 34] width 42 height 15
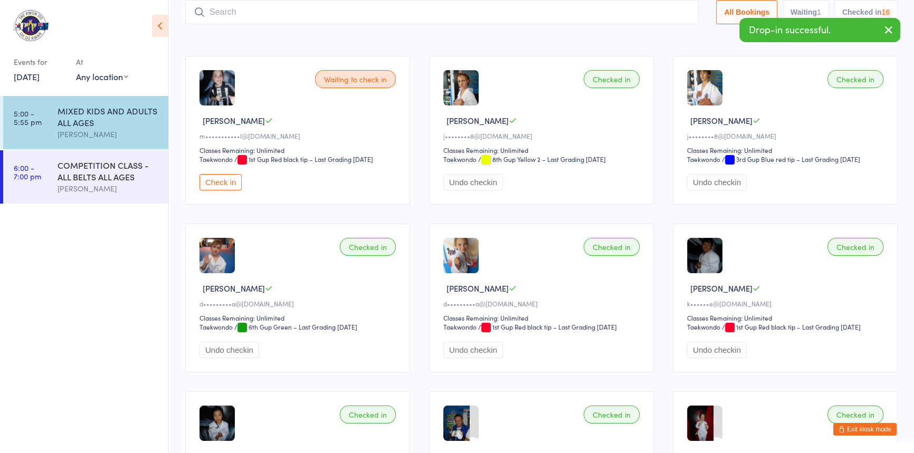
click at [230, 14] on input "search" at bounding box center [441, 12] width 513 height 24
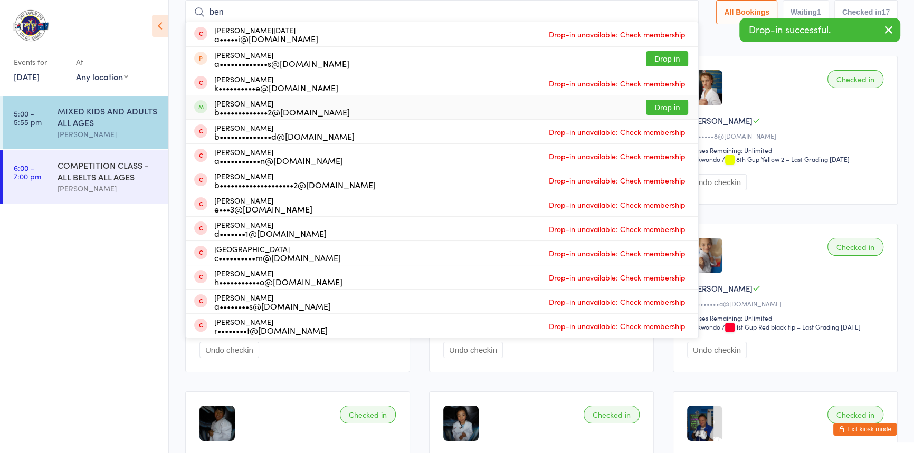
type input "ben"
click at [646, 105] on button "Drop in" at bounding box center [667, 107] width 42 height 15
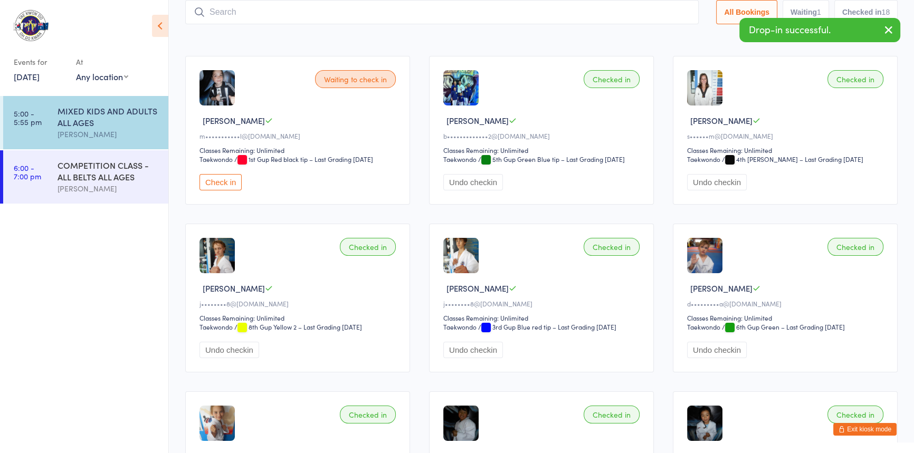
click at [215, 14] on input "search" at bounding box center [441, 12] width 513 height 24
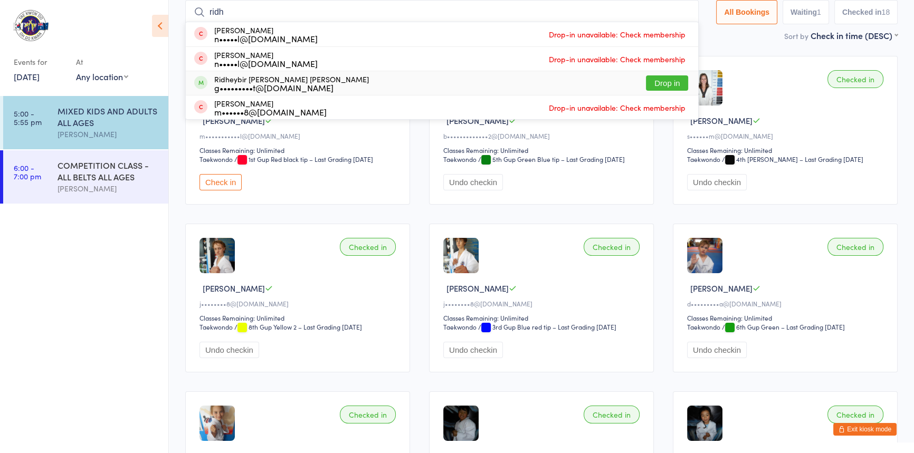
type input "ridh"
click at [646, 84] on button "Drop in" at bounding box center [667, 82] width 42 height 15
